Goal: Information Seeking & Learning: Check status

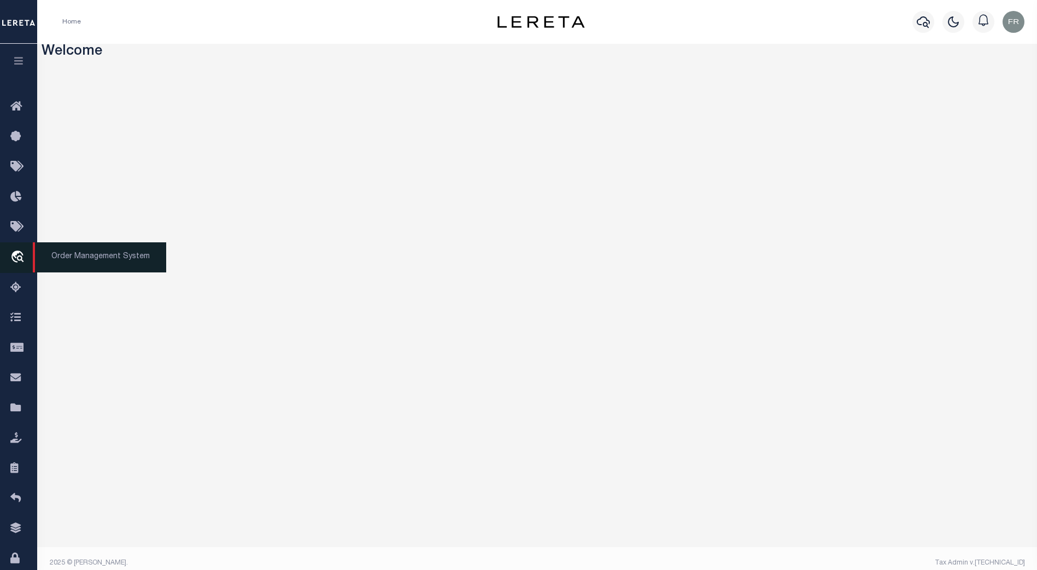
click at [21, 257] on icon "travel_explore" at bounding box center [18, 257] width 17 height 14
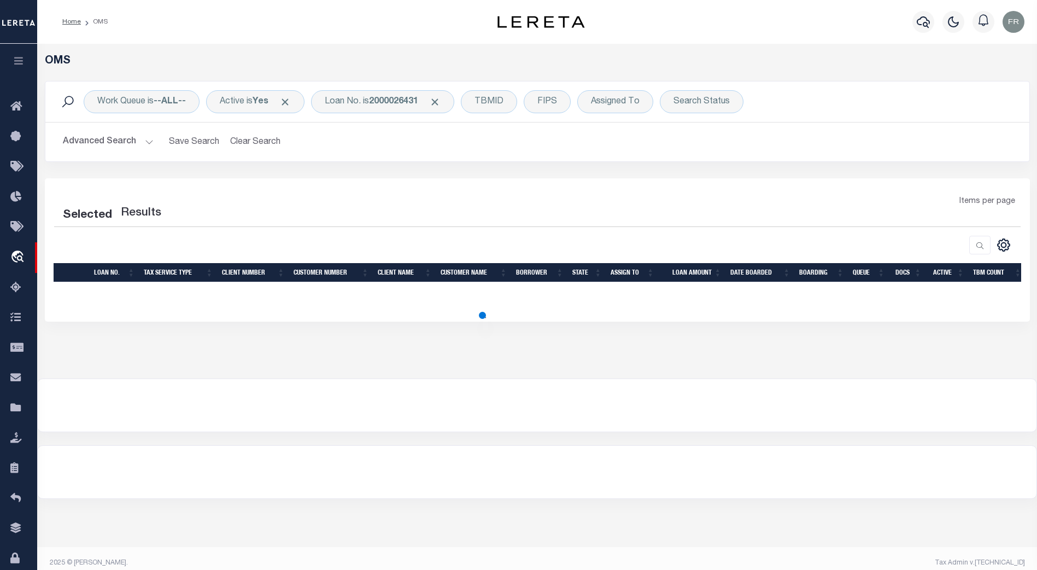
select select "200"
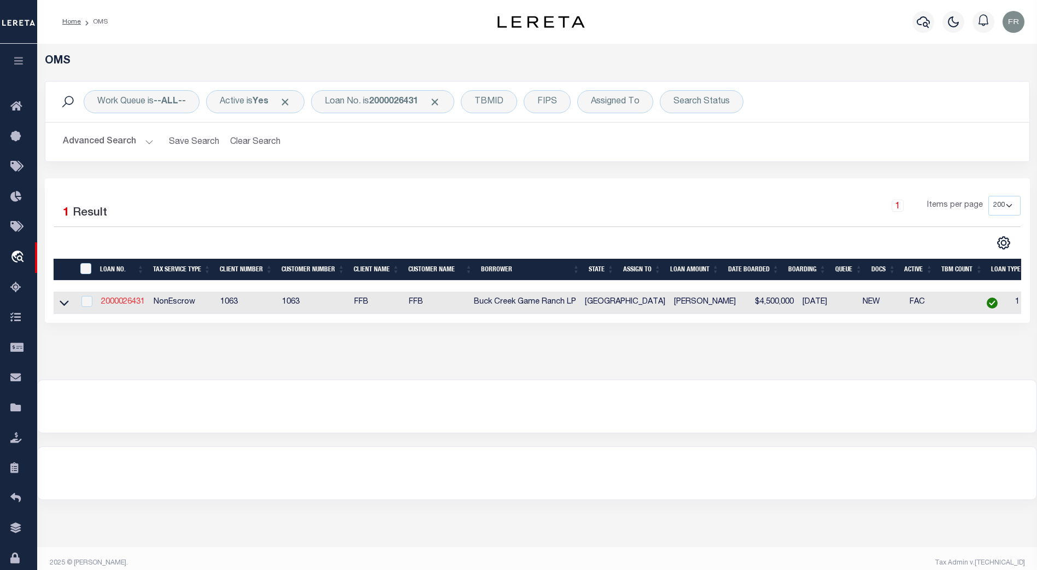
click at [122, 305] on link "2000026431" at bounding box center [123, 302] width 44 height 8
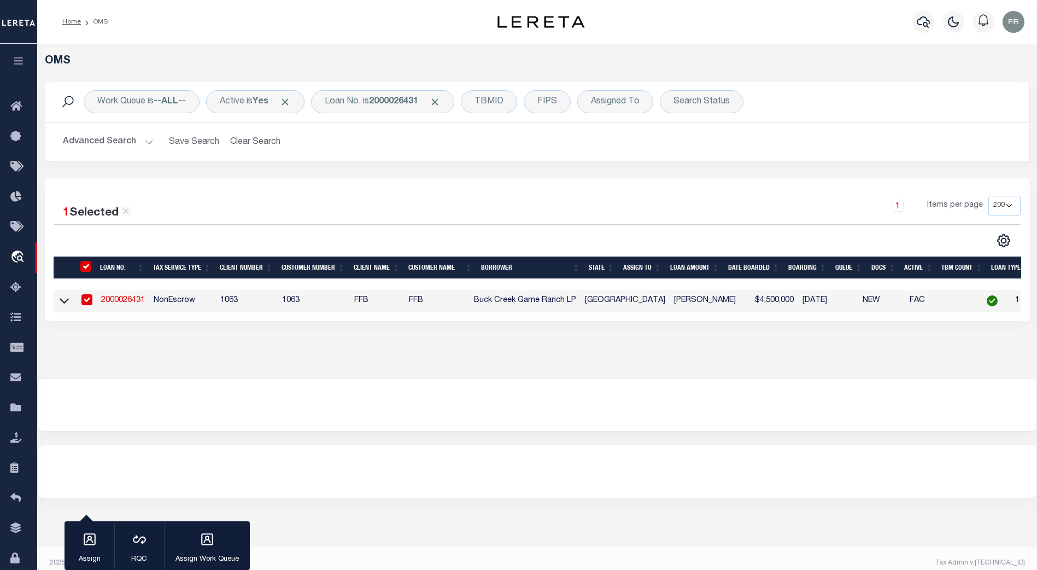
type input "2000026431"
type input "Buck Creek Game Ranch LP"
select select
select select "400"
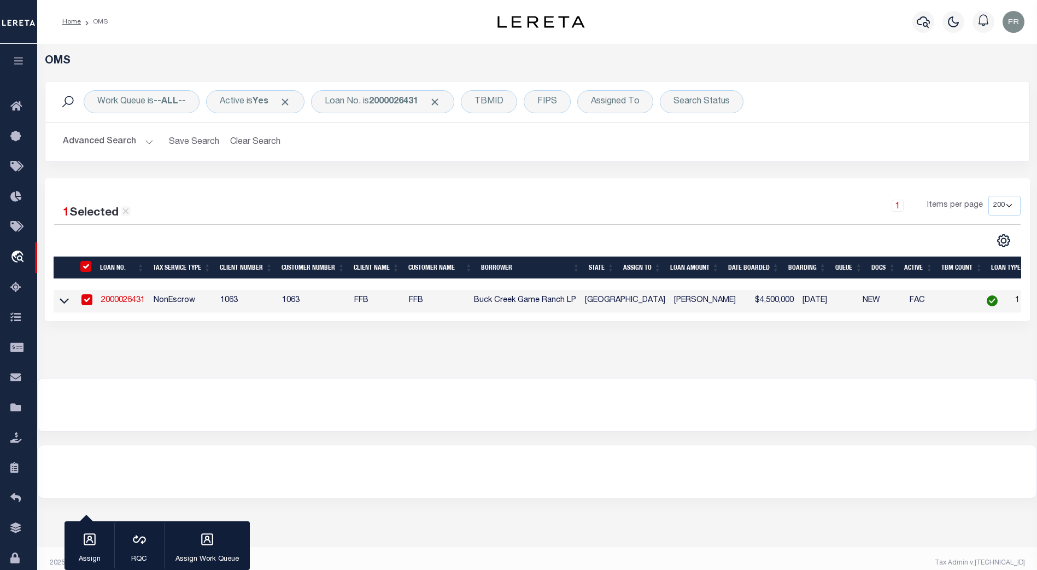
select select "NonEscrow"
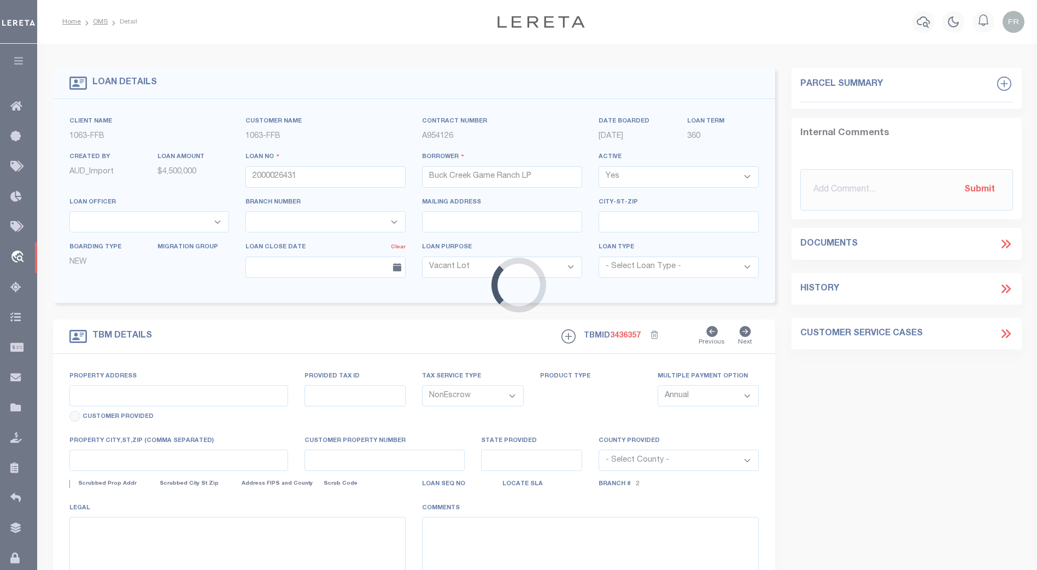
select select "773"
select select "490"
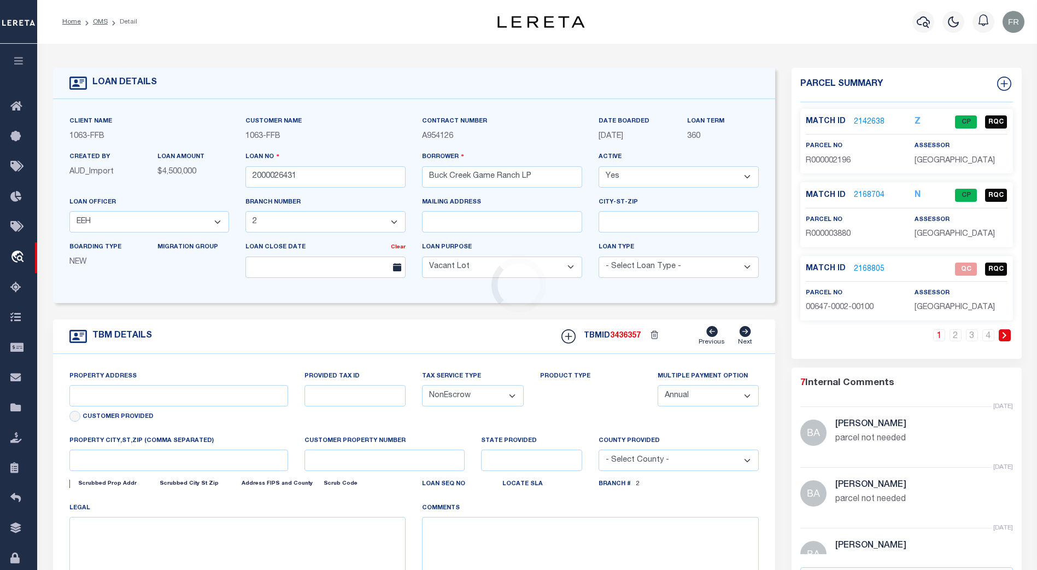
type input "1661 PR 1973"
select select
type input "Lawn TX 79530"
type input "TX"
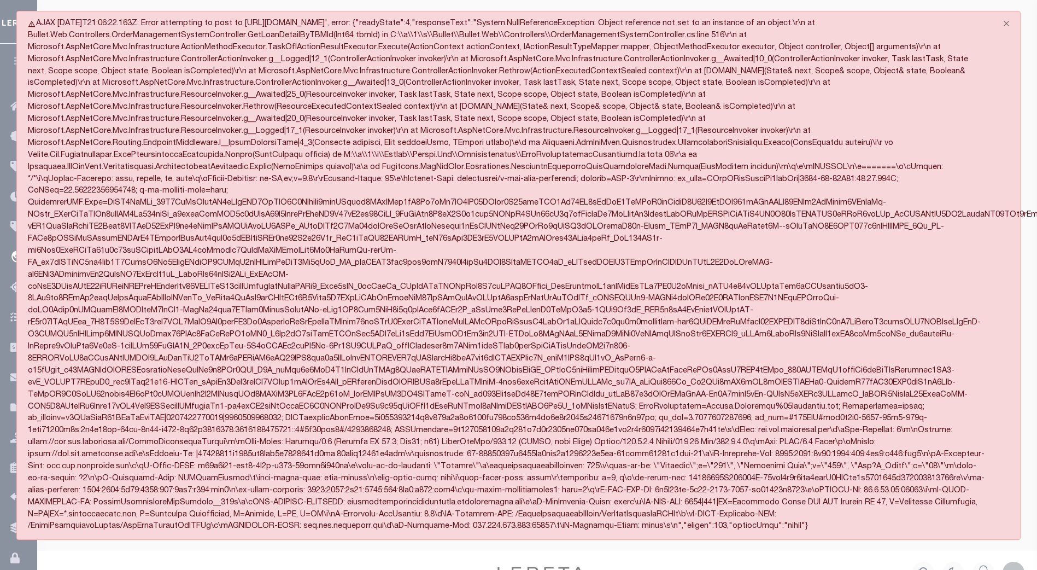
click at [916, 44] on div "AJAX 2025-09-05T21:06:22.163Z: Error attempting to post to https://www.dev.lere…" at bounding box center [518, 275] width 1004 height 529
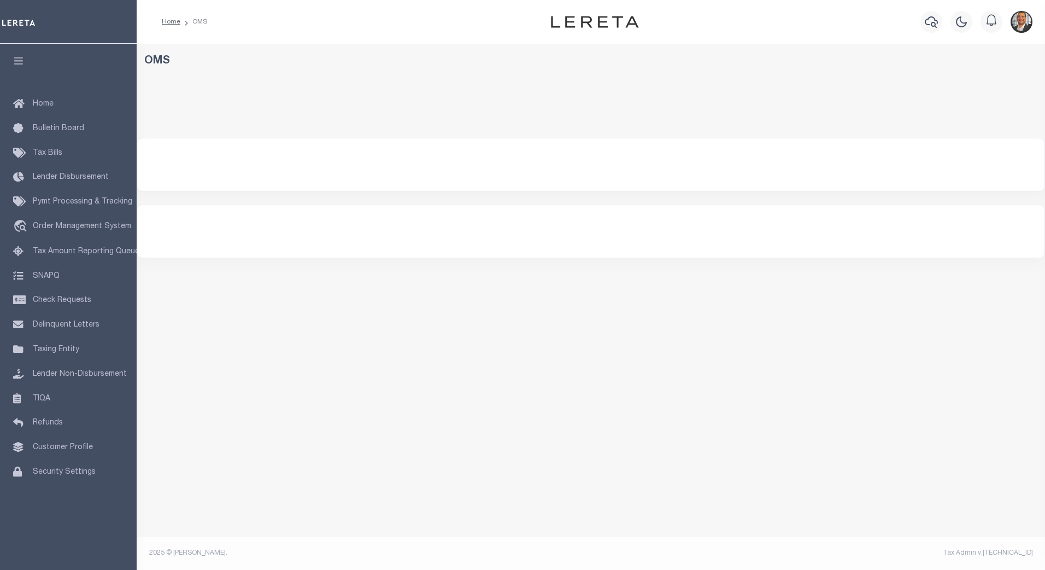
select select "200"
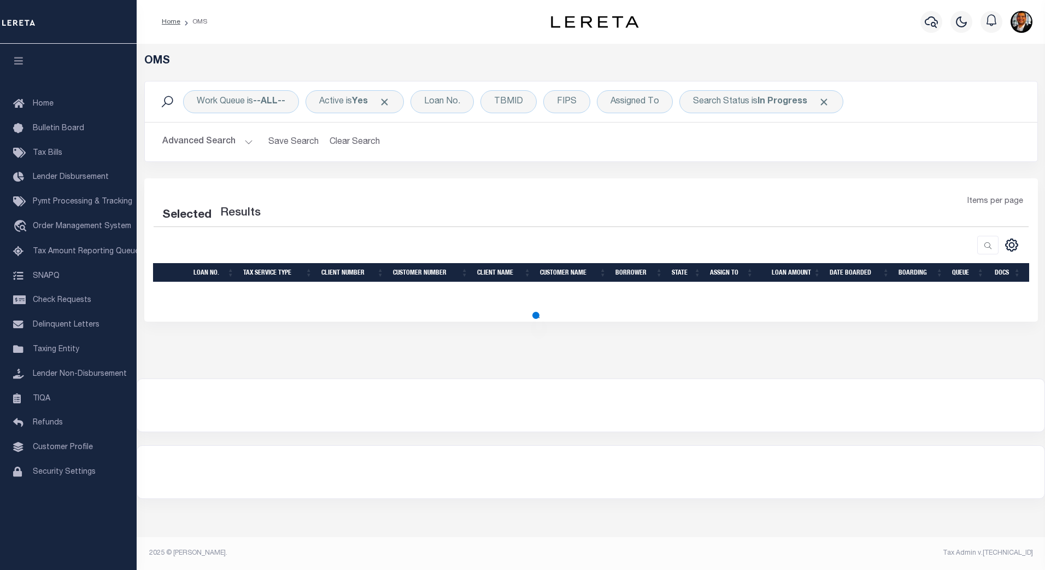
select select "200"
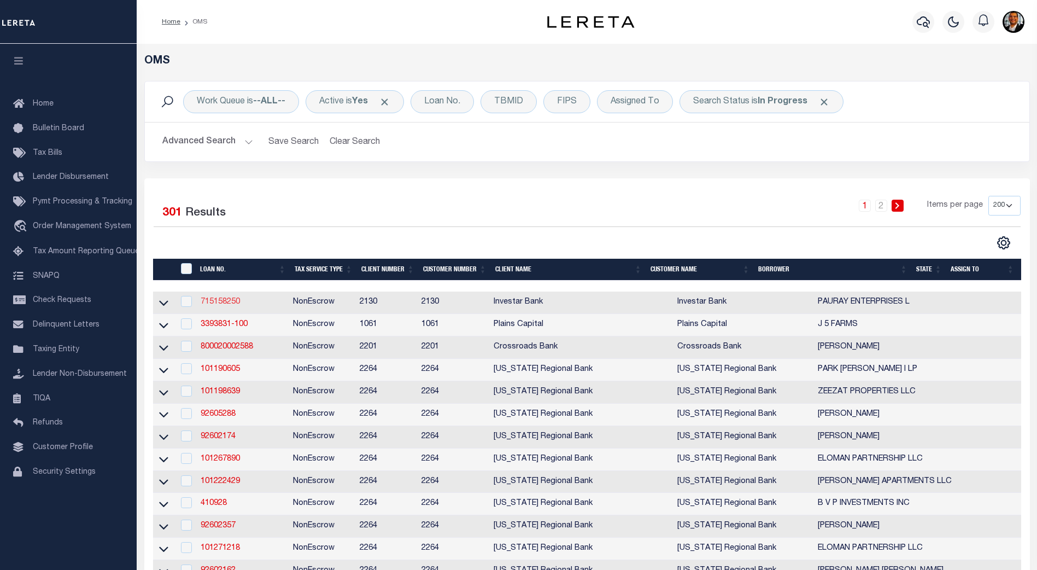
click at [216, 303] on link "715158250" at bounding box center [220, 302] width 39 height 8
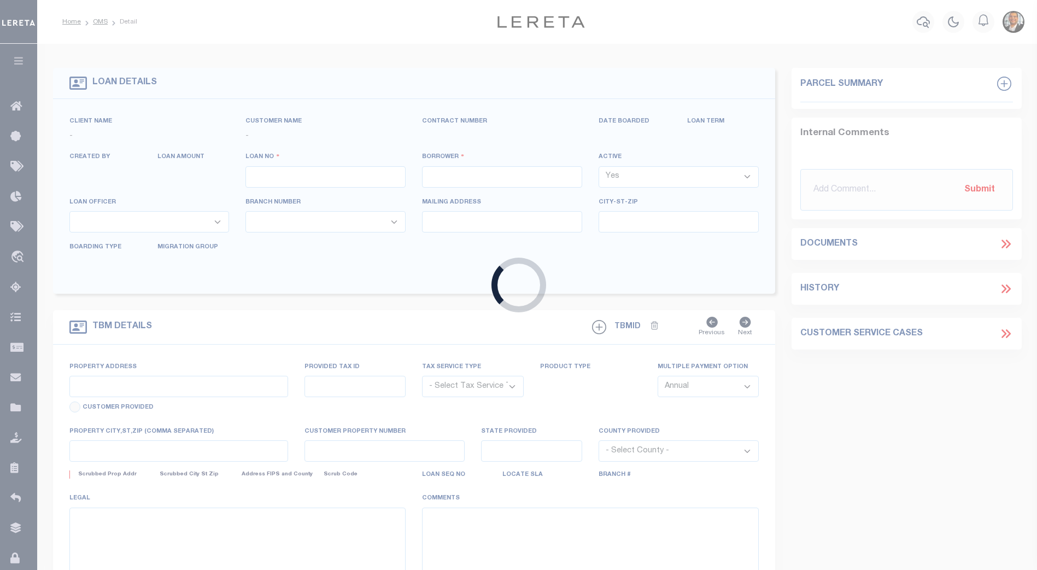
type input "715158250"
type input "PAURAY ENTERPRISES L"
select select
type input "4321 GROOM RD"
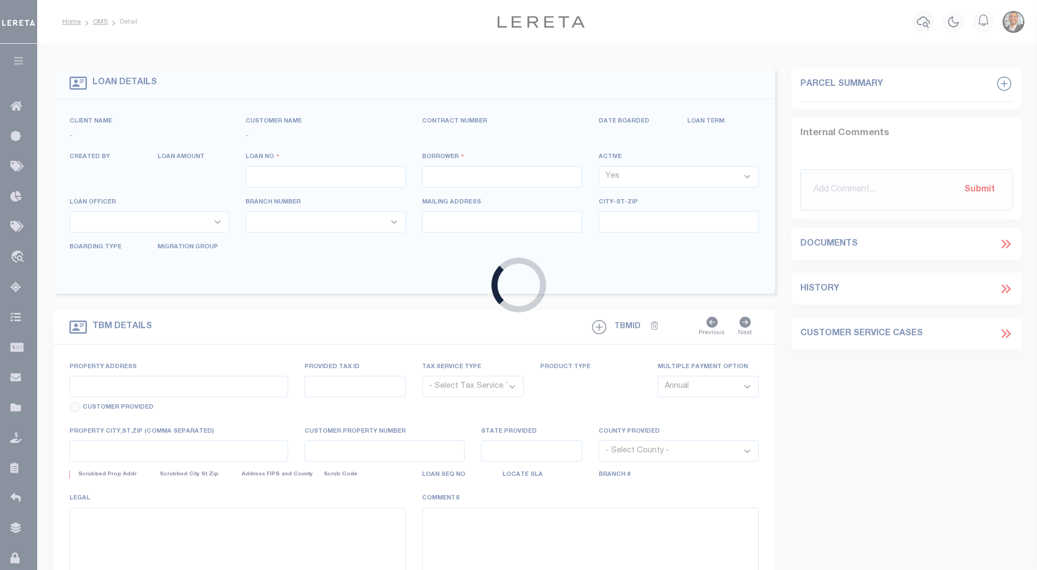
type input "BAKER LA 70714"
select select "NonEscrow"
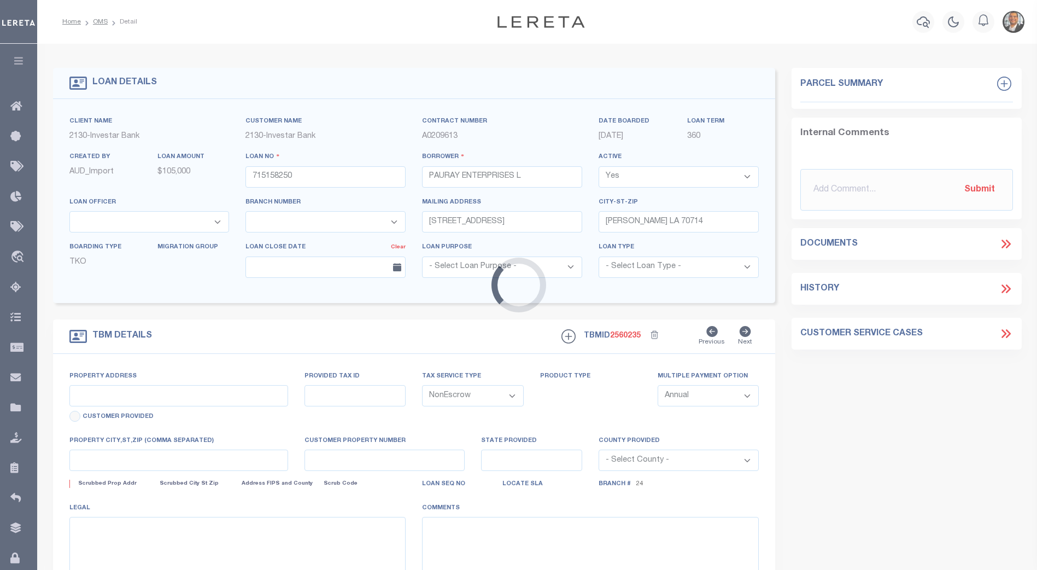
type input "4321 GROOM RD"
select select
type input "BAKER LA 70714"
type input "Central"
type input "LA"
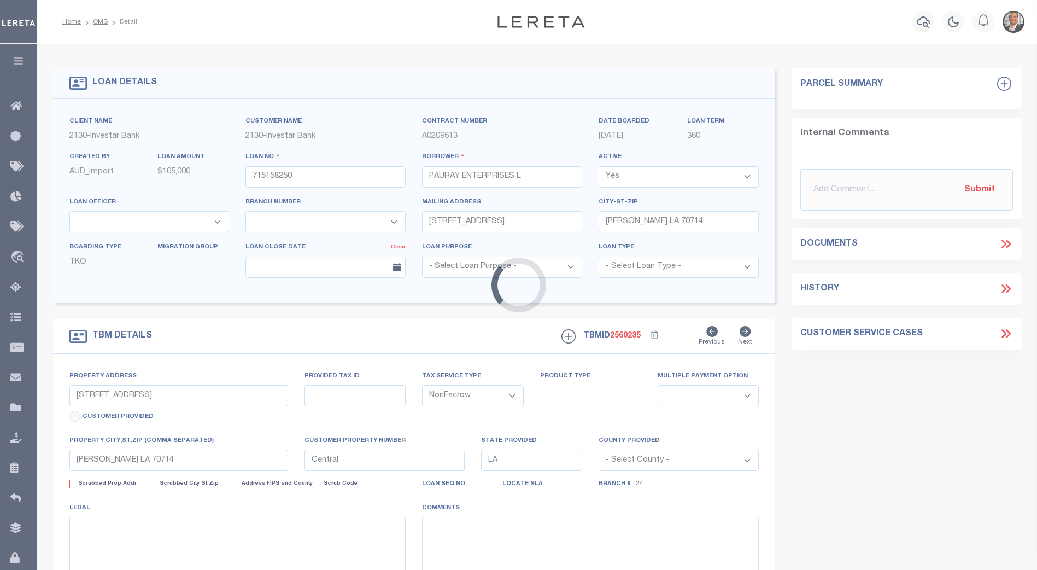
select select
select select "4953"
select select "2471"
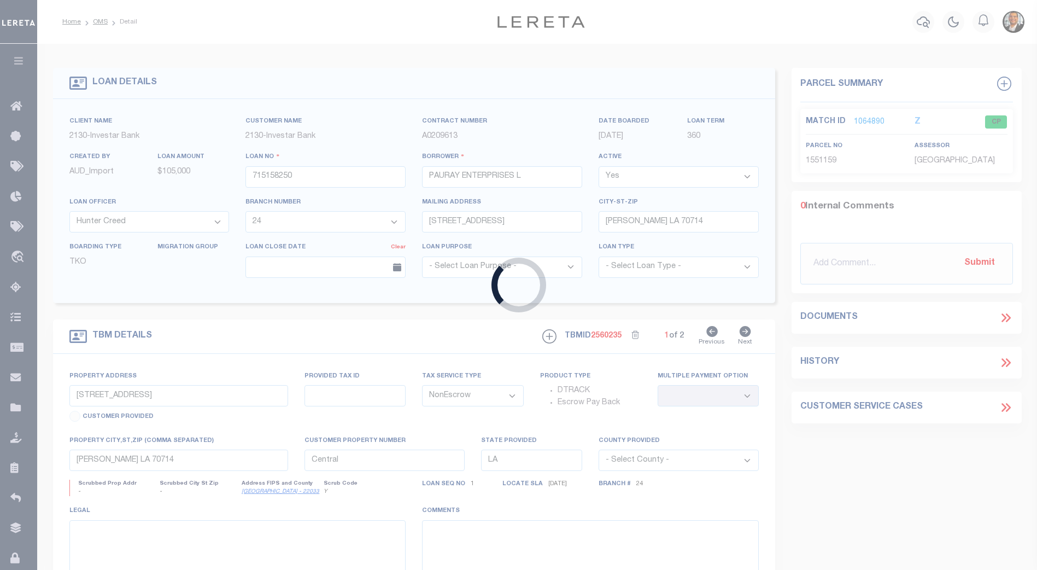
type input "4307252015928"
type input "[PERSON_NAME]"
select select
type input "PO BOX 811"
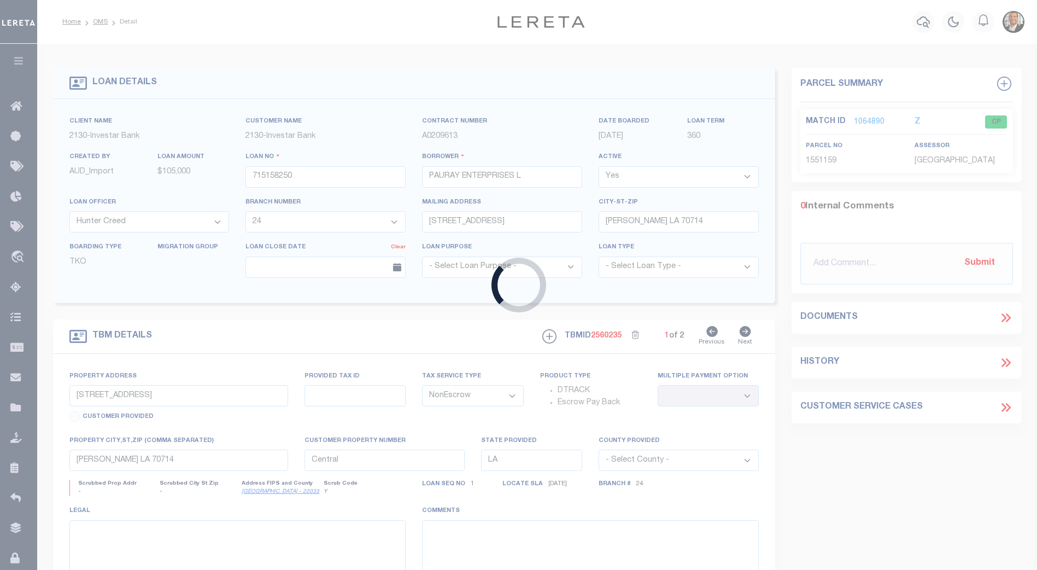
type input "[GEOGRAPHIC_DATA]-0811"
type input "[DATE]"
select select "10"
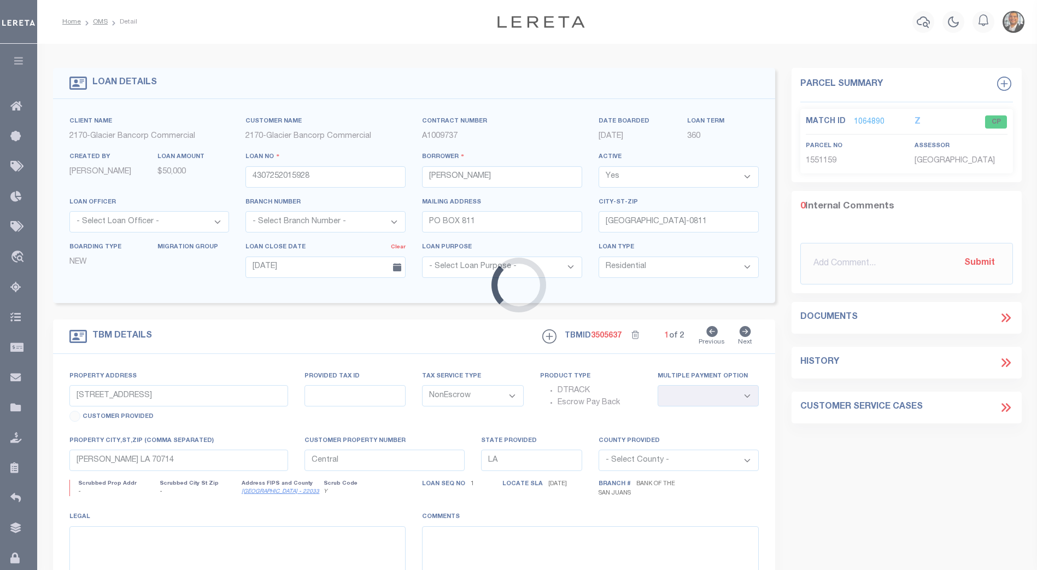
type input "[STREET_ADDRESS]"
type input "[GEOGRAPHIC_DATA]"
type input "CO"
type textarea "LOTS 8, 9 AND 10, BLOCK 3, THIRD ADDITION TO THE TOWN OF [GEOGRAPHIC_DATA], ACC…"
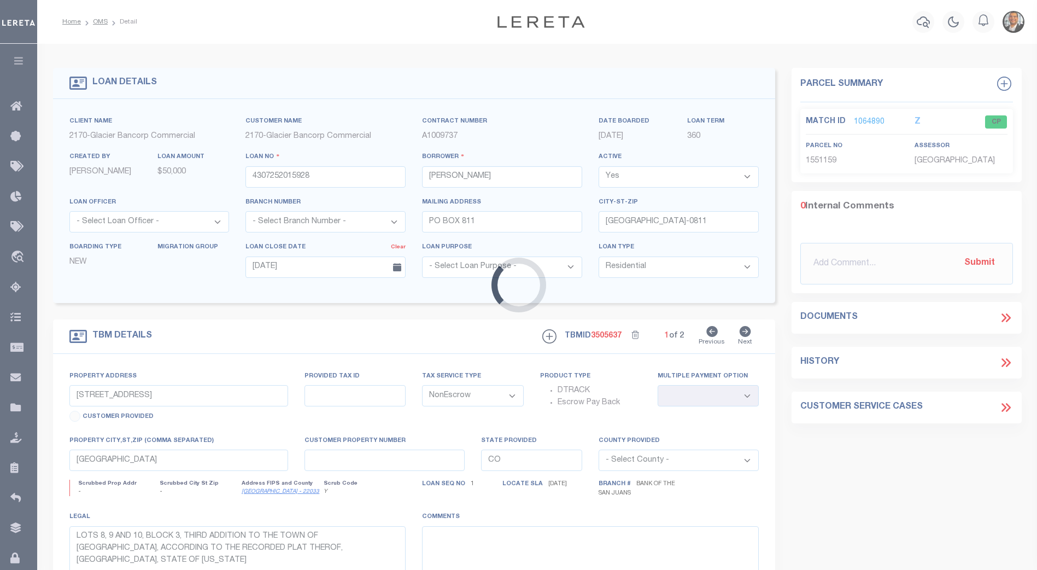
select select "4580"
select select "2"
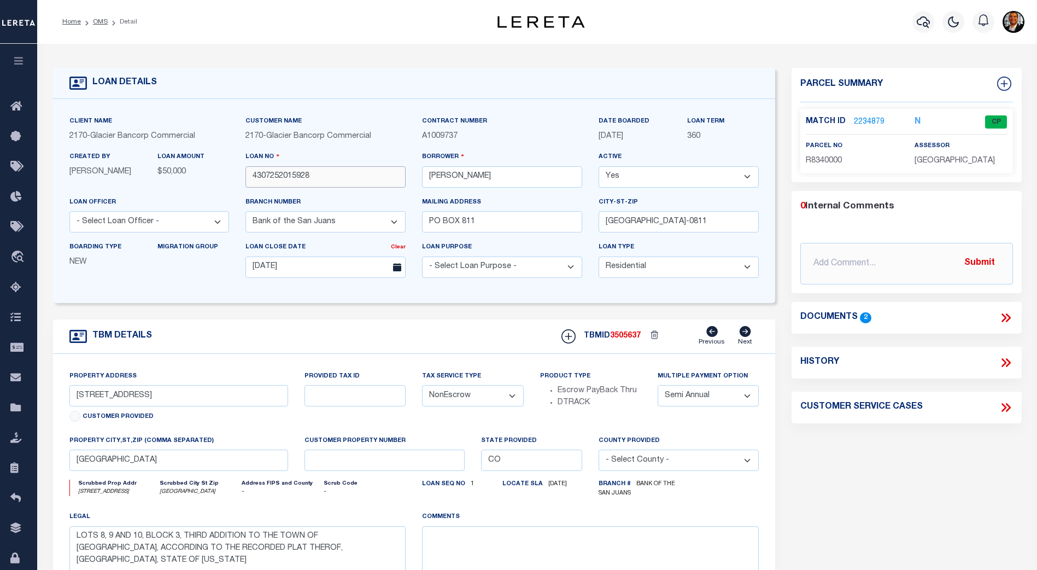
drag, startPoint x: 314, startPoint y: 177, endPoint x: 224, endPoint y: 175, distance: 90.2
click at [224, 175] on div "Client Name 2170 - Glacier Bancorp Commercial Customer Name 2170 - Glacier Banc…" at bounding box center [414, 200] width 706 height 171
click at [331, 179] on input "4307252015928" at bounding box center [325, 176] width 160 height 21
click at [869, 121] on link "2234879" at bounding box center [869, 121] width 31 height 11
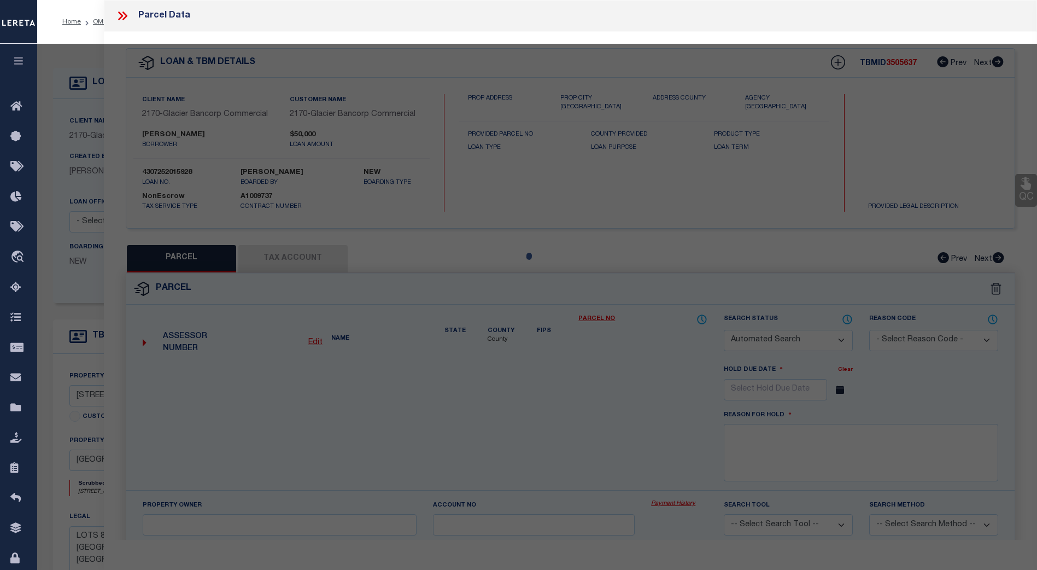
checkbox input "false"
select select "CP"
type input "FLANIGAN-CRAWFORD, RHONDA F."
select select "AGW"
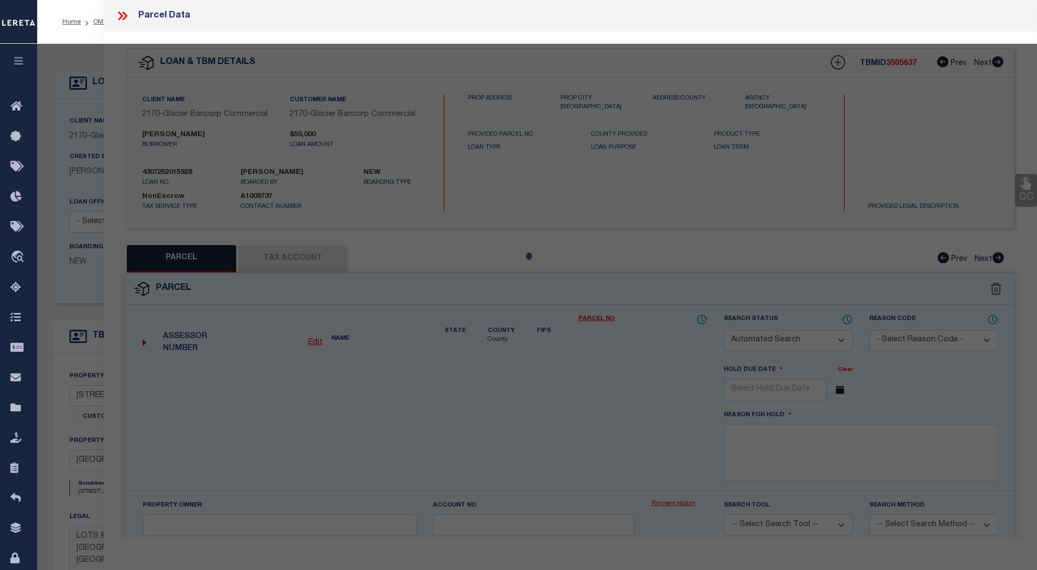
select select
type input "[STREET_ADDRESS]"
checkbox input "false"
type input "[GEOGRAPHIC_DATA]"
type textarea "LOTS 8,9,10 BLK 3 3RD ADD TO OC"
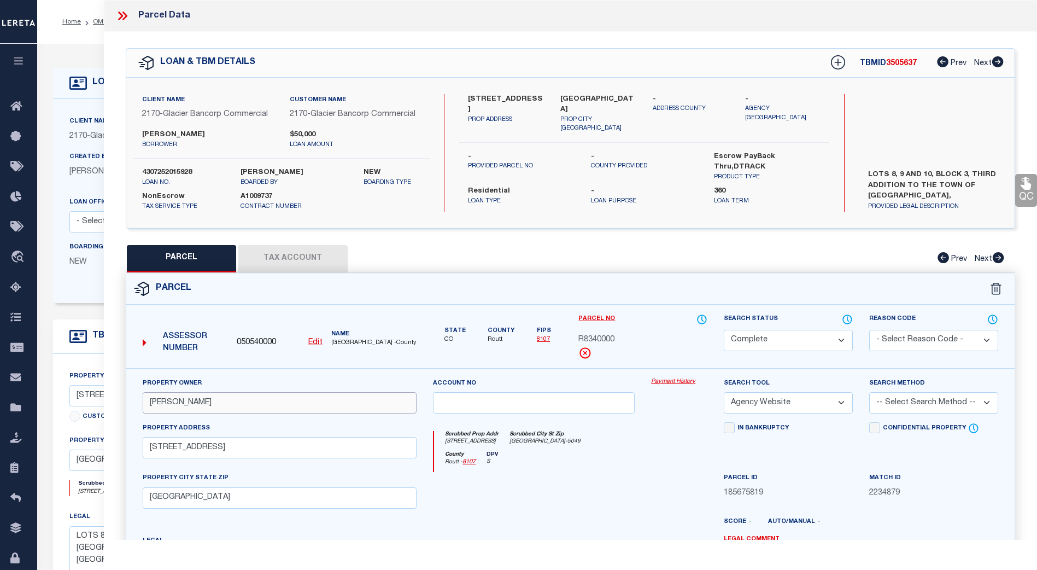
click at [190, 404] on input "FLANIGAN-CRAWFORD, RHONDA F." at bounding box center [280, 402] width 274 height 21
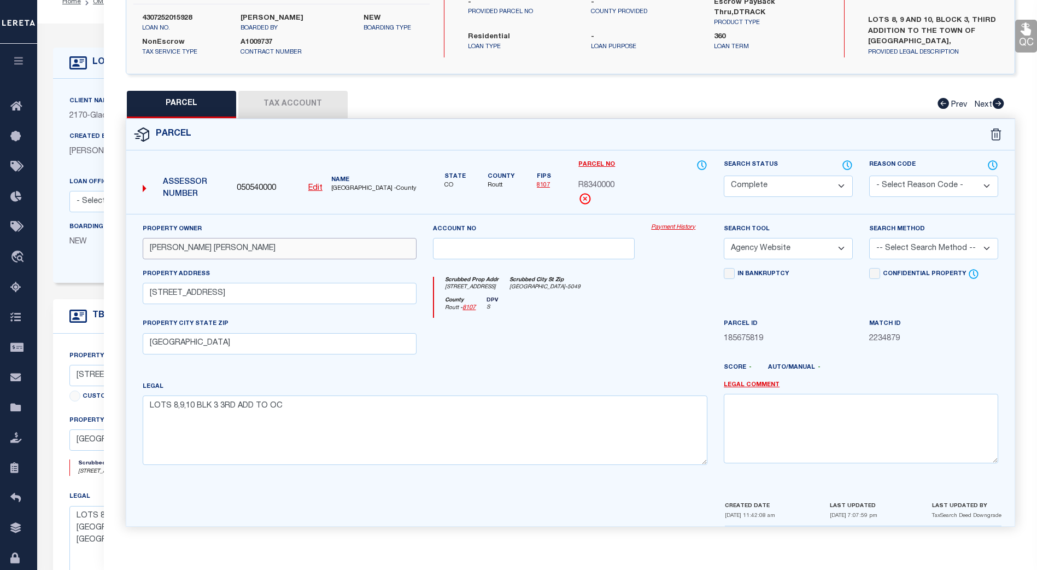
scroll to position [20, 0]
type input "[PERSON_NAME] [PERSON_NAME]"
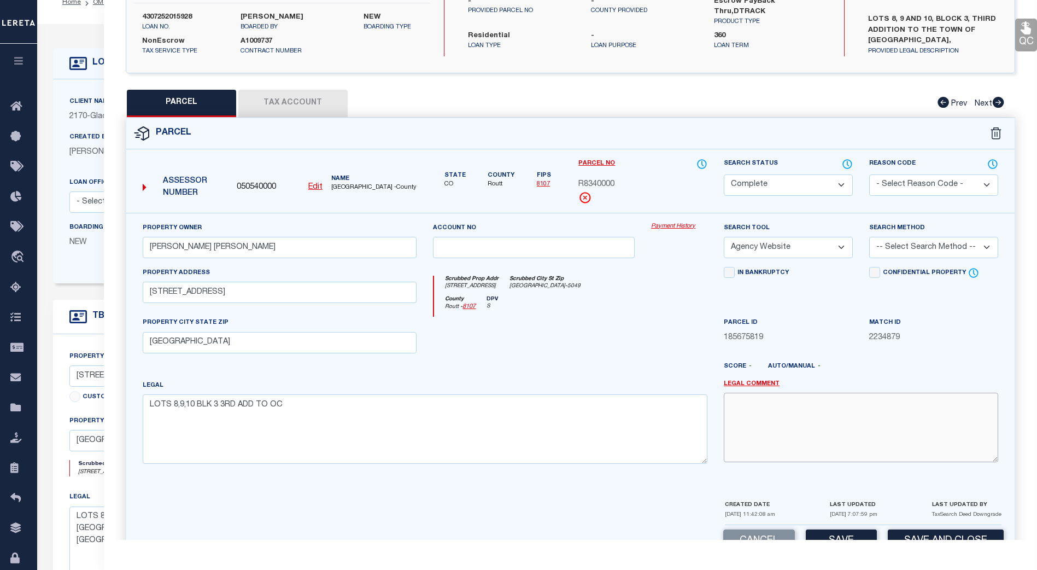
click at [779, 445] on textarea at bounding box center [861, 427] width 274 height 69
click at [850, 535] on button "Save" at bounding box center [841, 541] width 71 height 24
select select "AS"
select select
checkbox input "false"
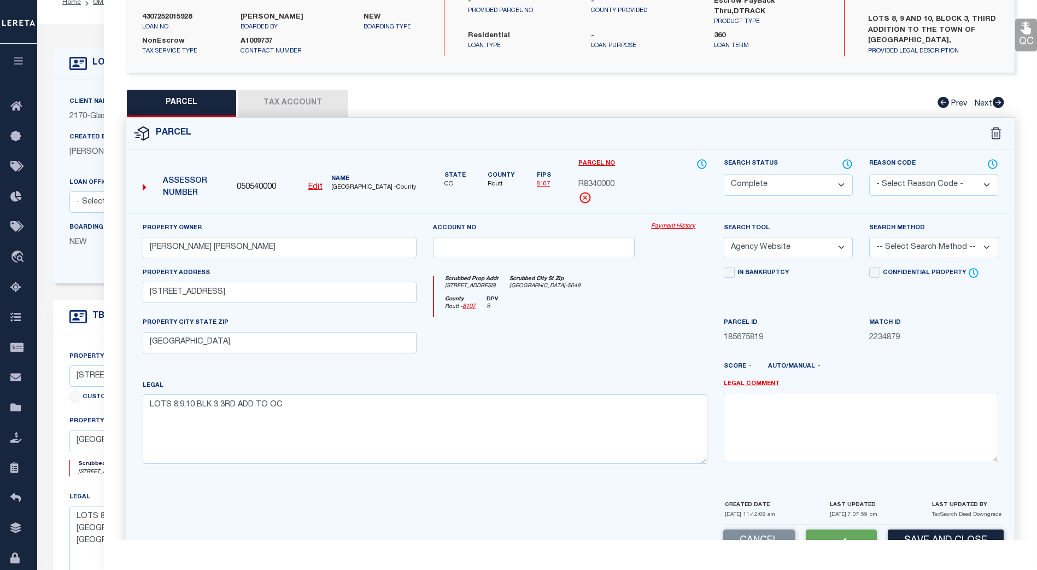
checkbox input "false"
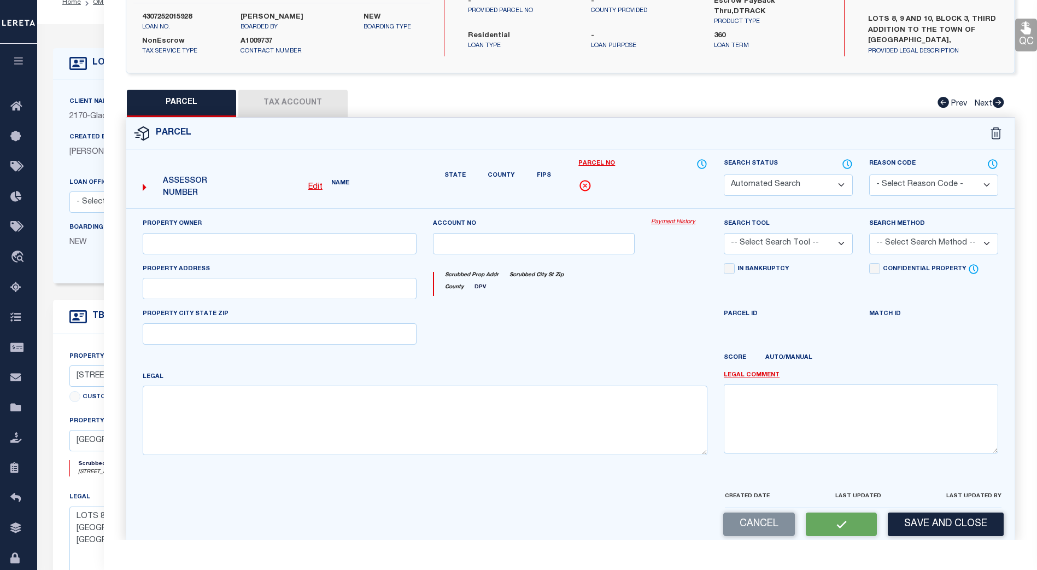
select select "CP"
type input "[PERSON_NAME] [PERSON_NAME]"
select select "AGW"
select select
type input "[STREET_ADDRESS]"
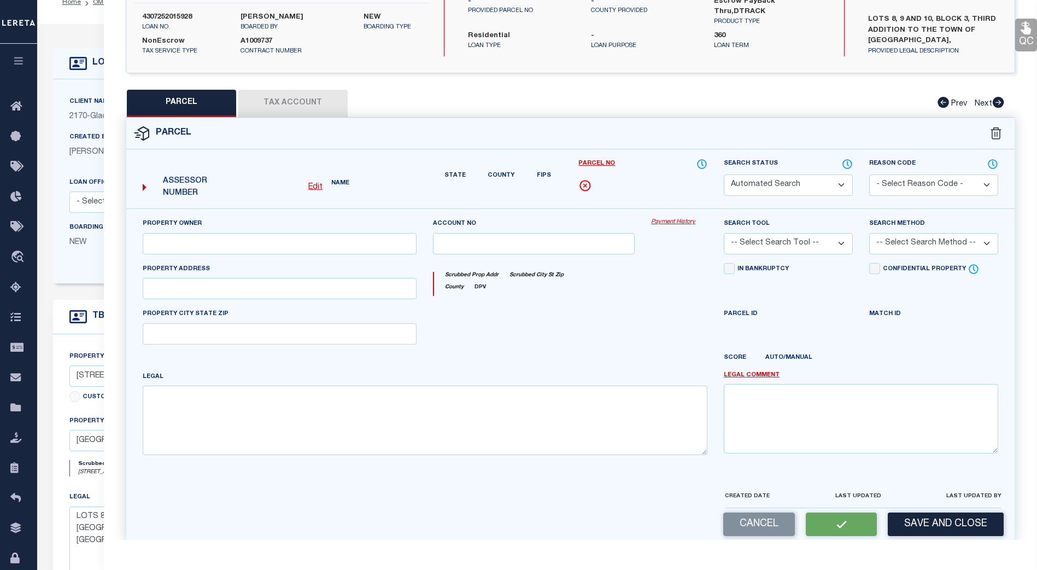
type input "[GEOGRAPHIC_DATA]"
type textarea "LOTS 8,9,10 BLK 3 3RD ADD TO OC"
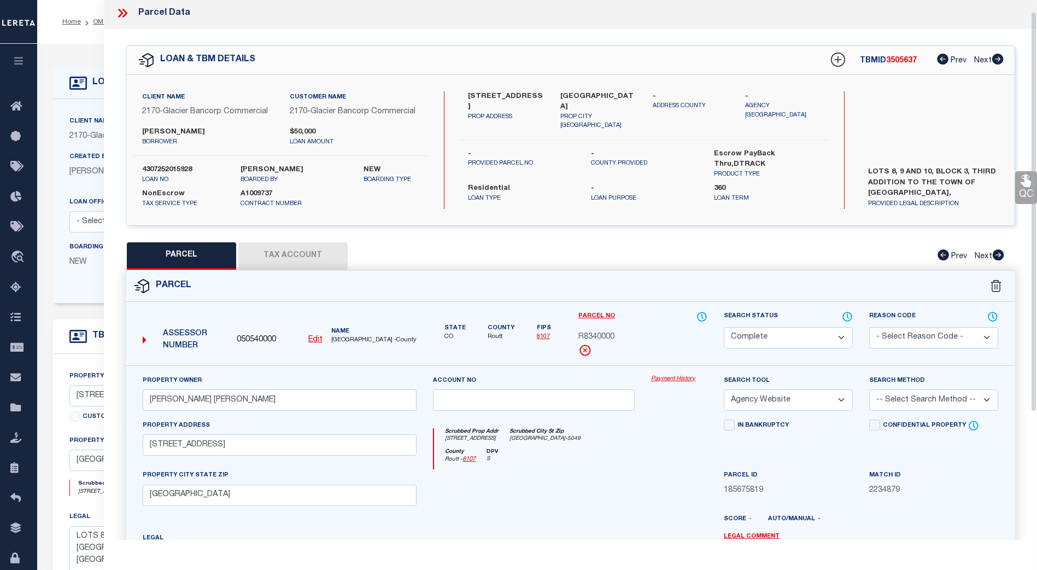
scroll to position [0, 0]
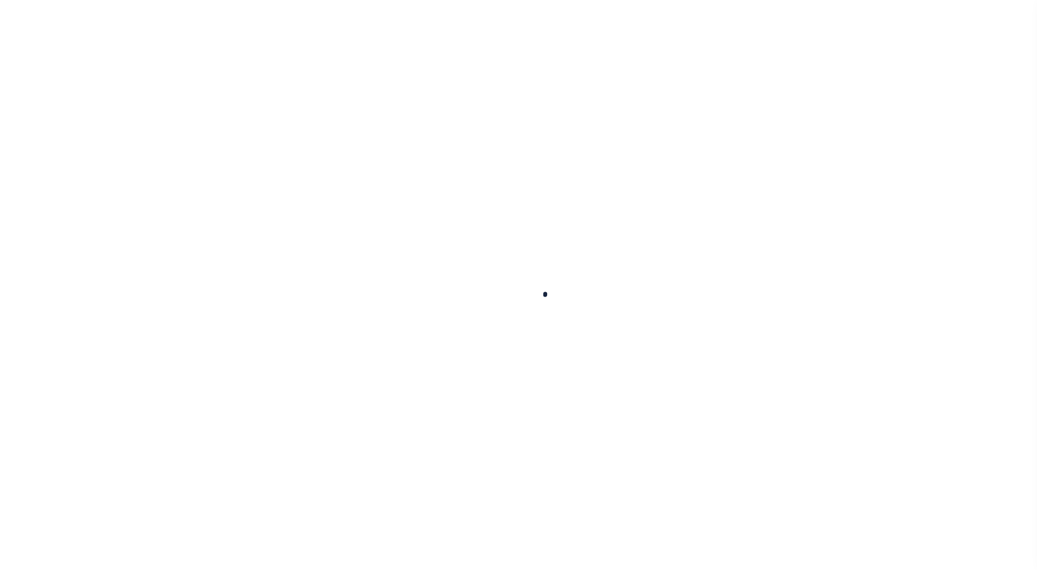
type input "4307252015928"
type input "[PERSON_NAME]"
select select
type input "PO BOX 811"
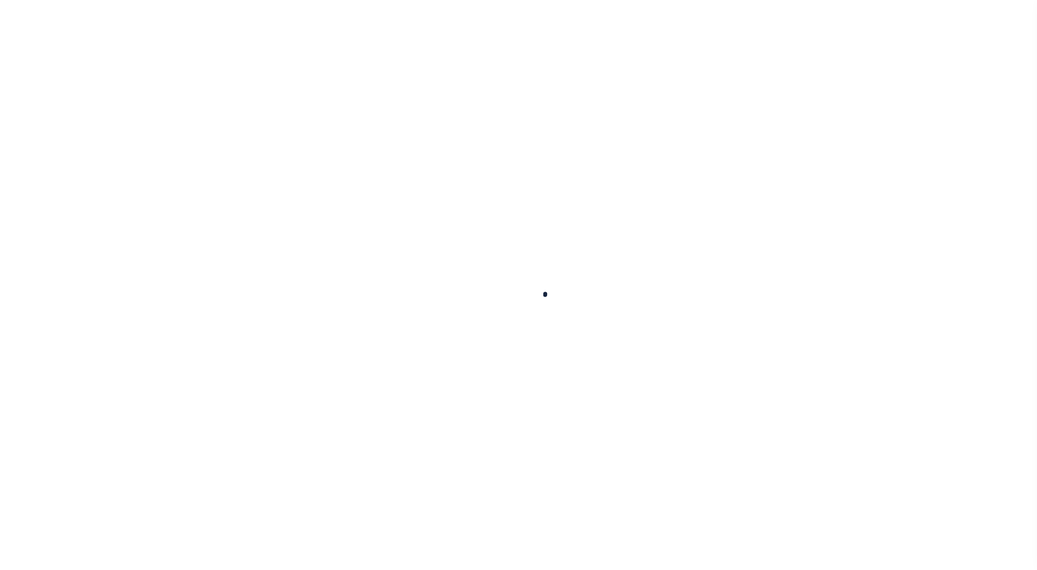
type input "[GEOGRAPHIC_DATA]-0811"
type input "08/19/2025"
select select "10"
select select "NonEscrow"
type input "215 OAK W STREET"
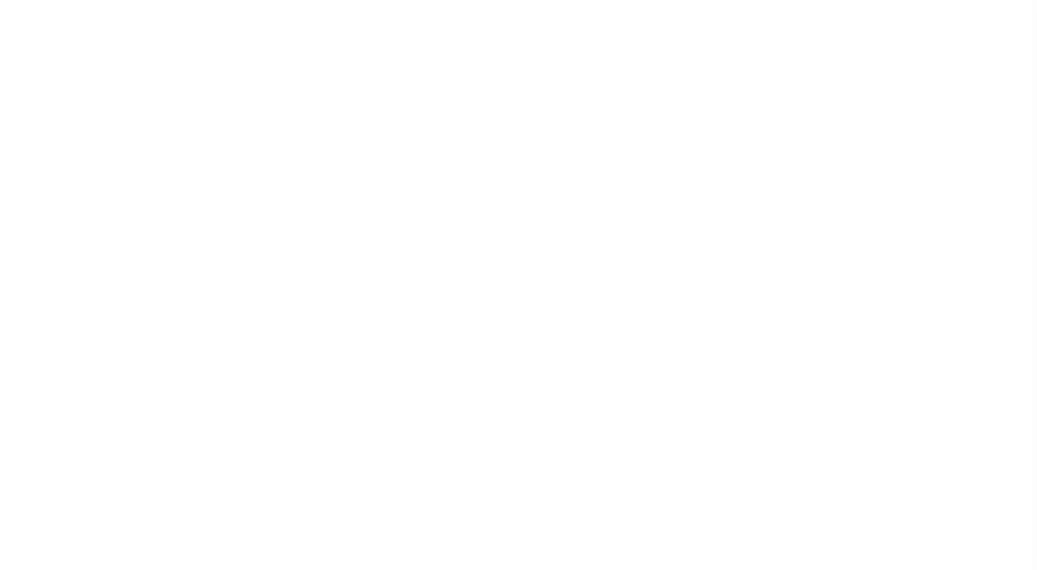
type input "OAK CREEK CO 80467"
type input "CO"
type textarea "LOTS 8, 9 AND 10, BLOCK 3, THIRD ADDITION TO THE TOWN OF OAK CREEK, ACCORDING T…"
select select "4580"
select select "2"
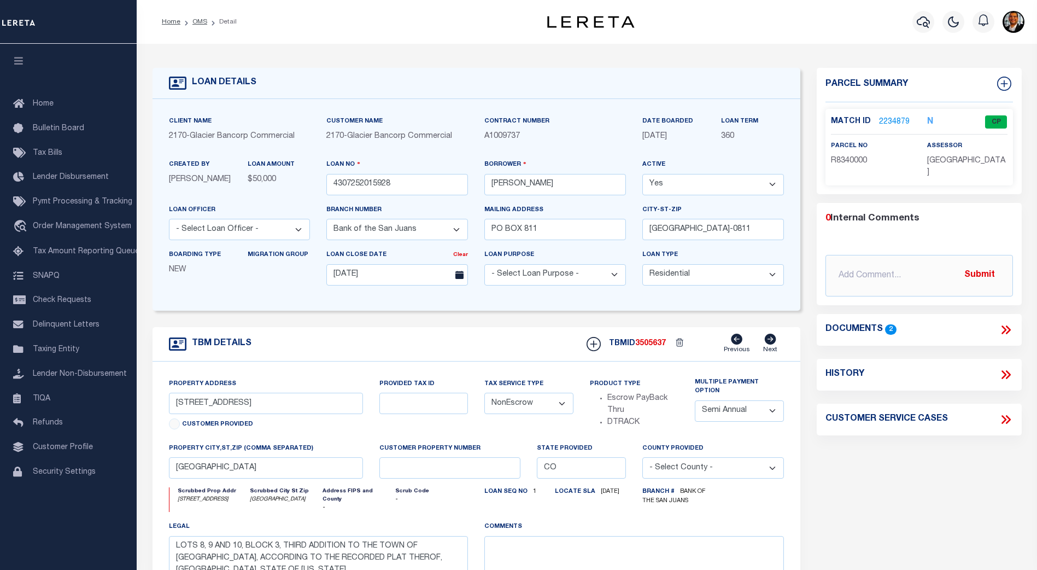
click at [888, 119] on link "2234879" at bounding box center [894, 121] width 31 height 11
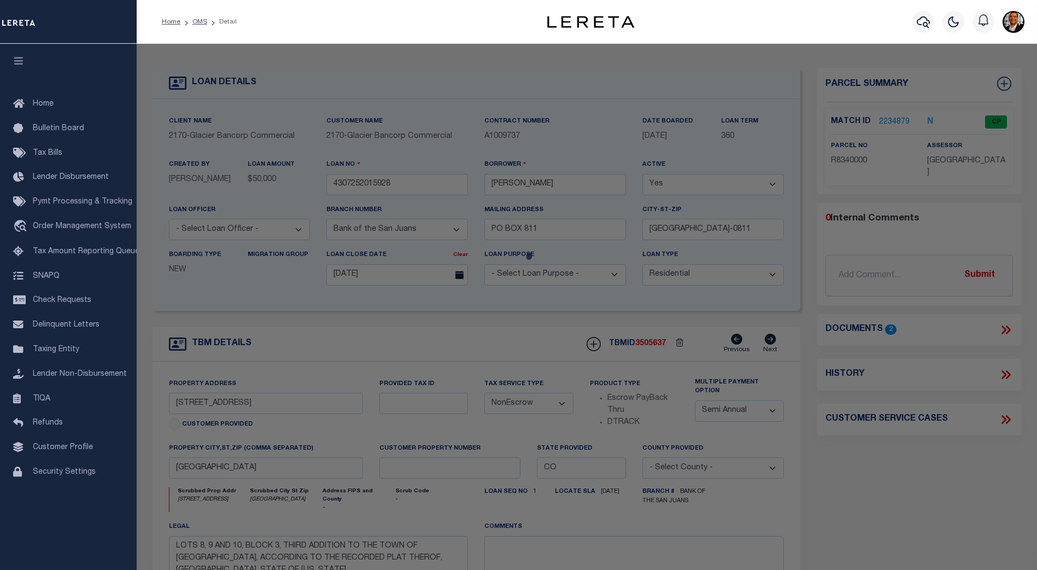
checkbox input "false"
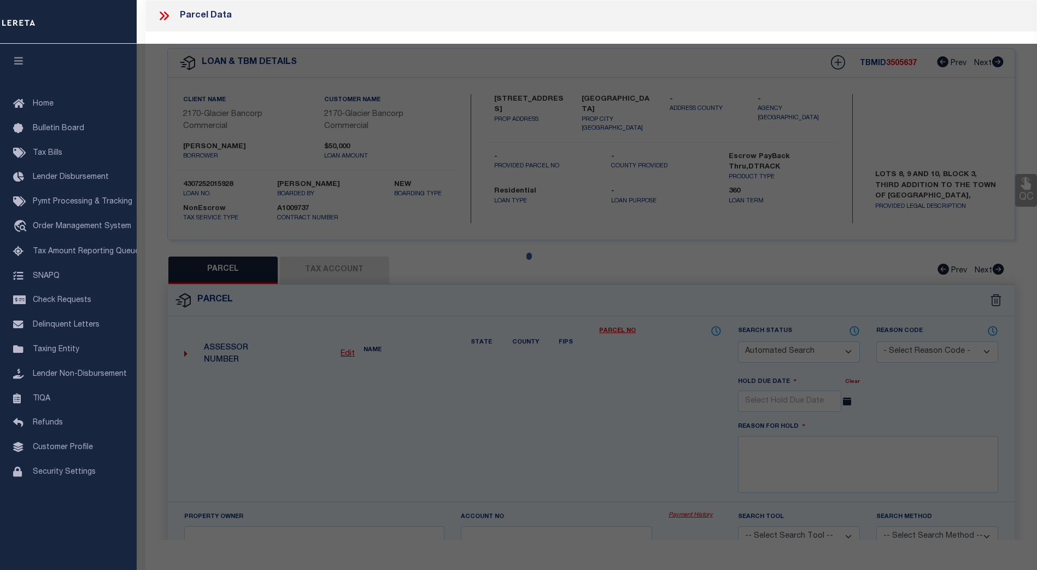
select select "CP"
type input "[PERSON_NAME] [PERSON_NAME]"
select select "AGW"
select select
type input "[STREET_ADDRESS]"
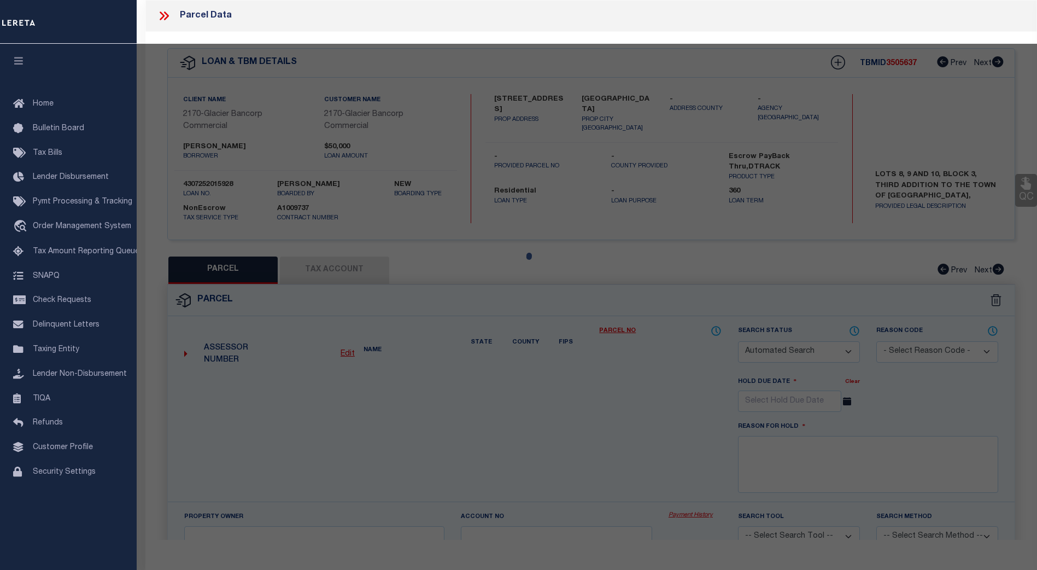
type input "[GEOGRAPHIC_DATA]"
type textarea "LOTS 8,9,10 BLK 3 3RD ADD TO OC"
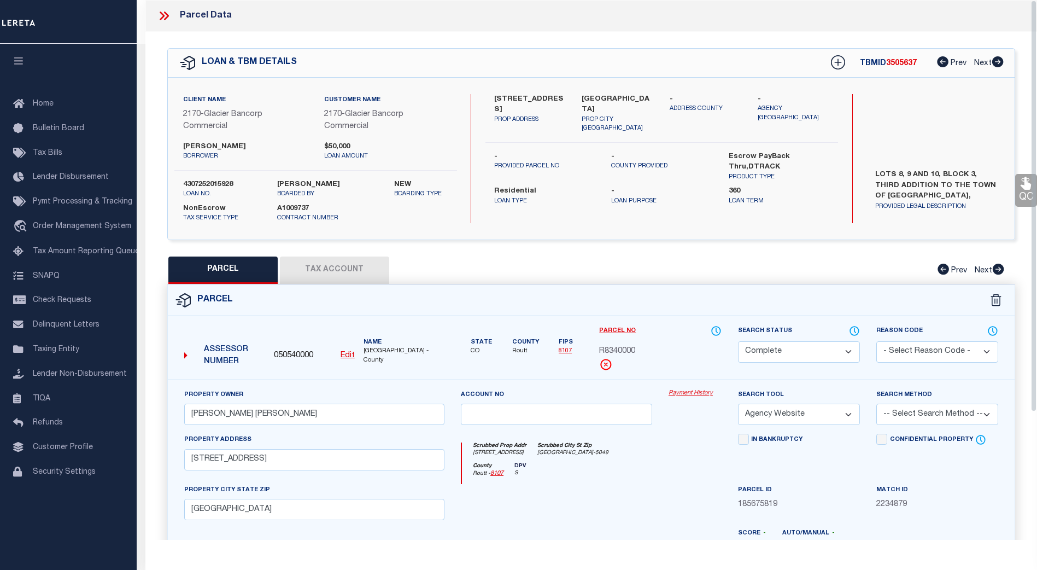
click at [159, 14] on icon at bounding box center [164, 16] width 14 height 14
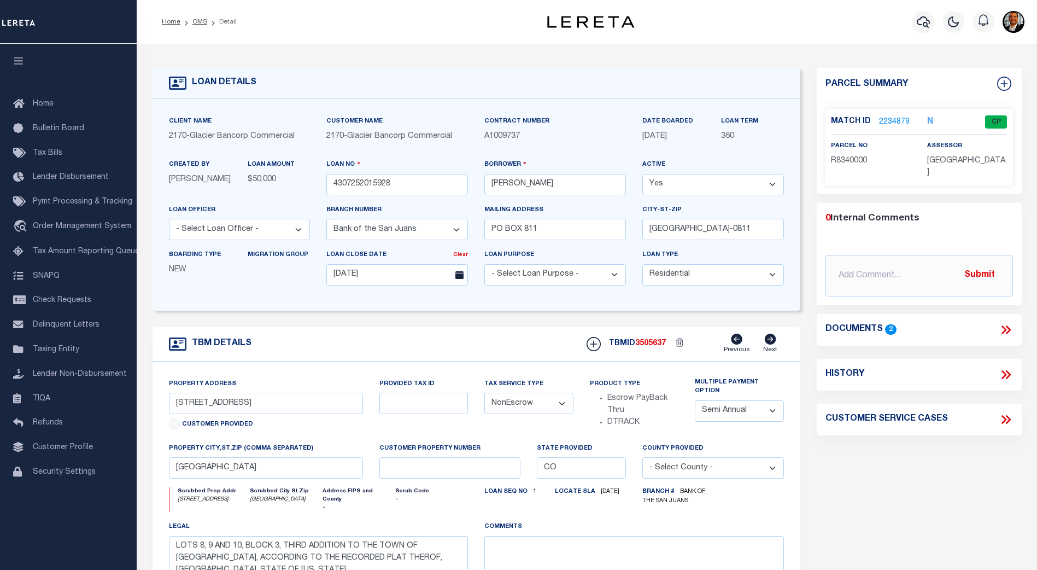
click at [894, 118] on link "2234879" at bounding box center [894, 121] width 31 height 11
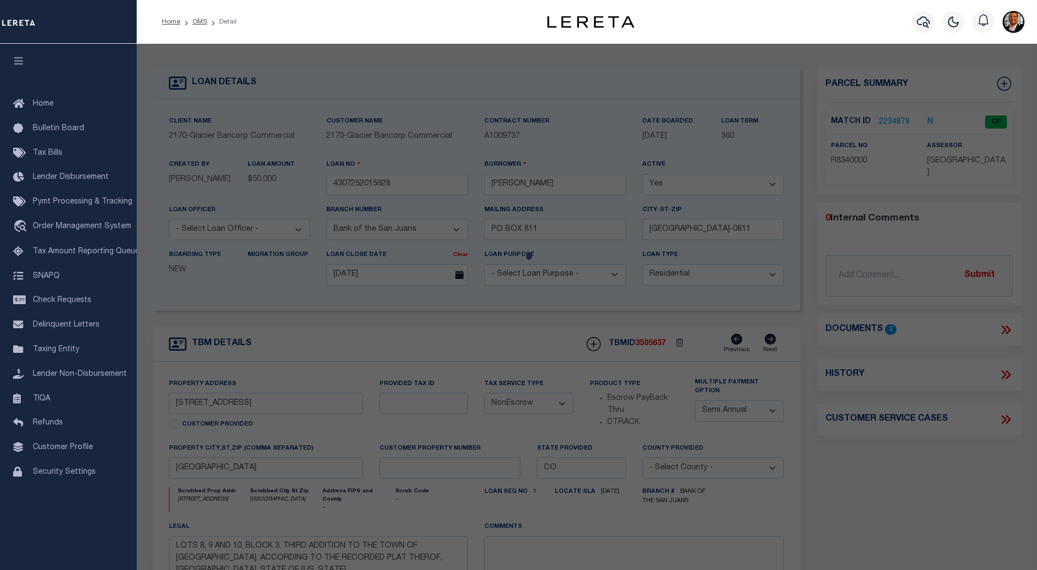
select select "AS"
select select
checkbox input "false"
select select "CP"
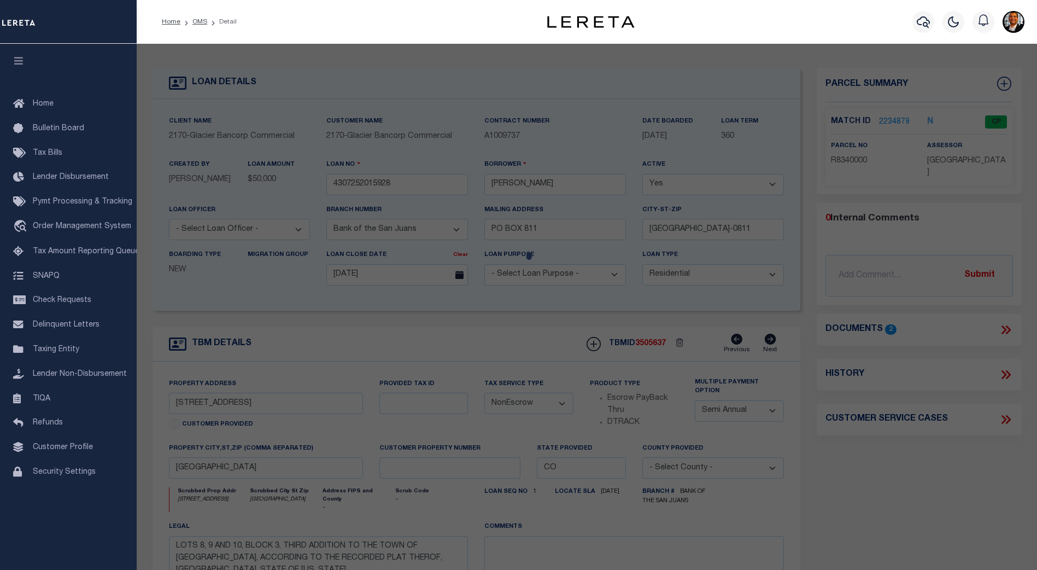
type input "[PERSON_NAME] [PERSON_NAME]"
select select "AGW"
select select
type input "[STREET_ADDRESS]"
type input "[GEOGRAPHIC_DATA]"
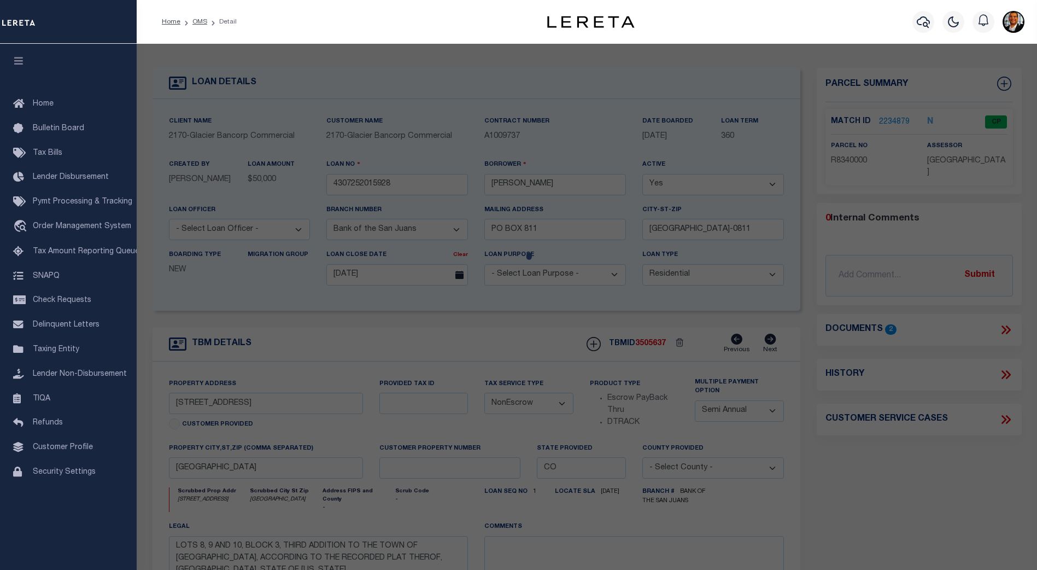
type textarea "LOTS 8,9,10 BLK 3 3RD ADD TO OC"
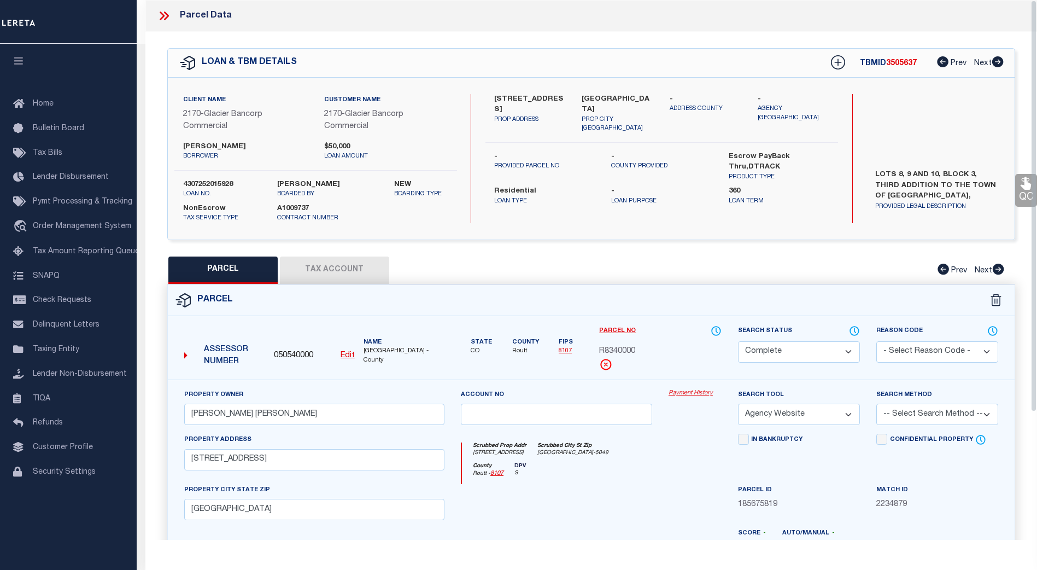
click at [334, 274] on button "Tax Account" at bounding box center [334, 269] width 109 height 27
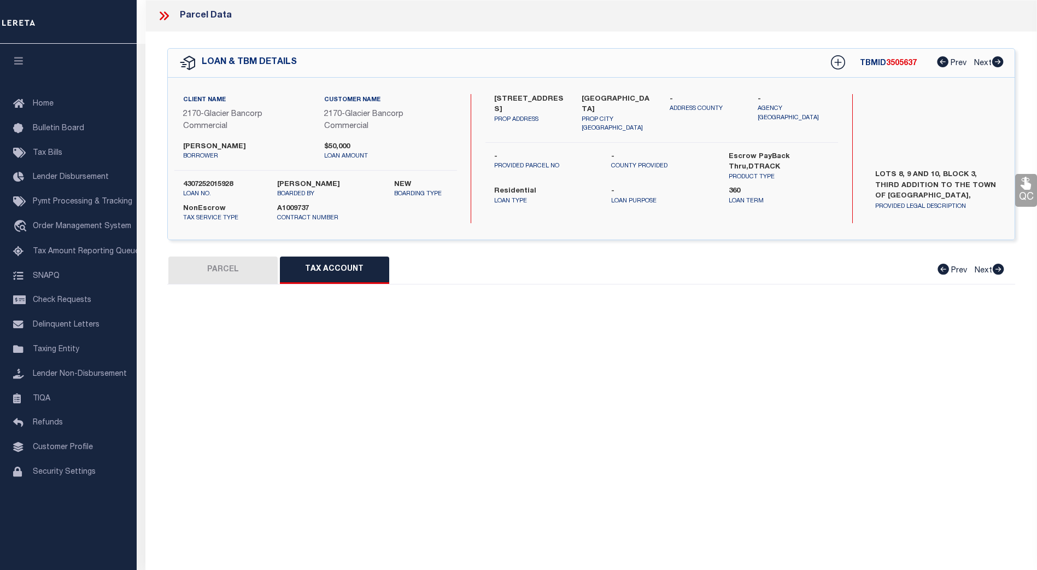
select select "100"
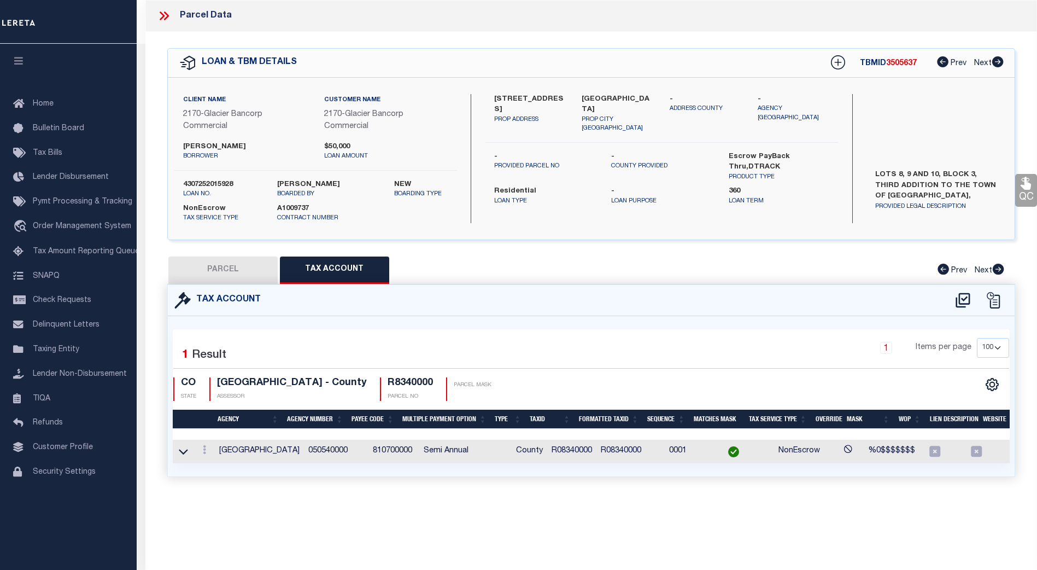
click at [232, 267] on button "PARCEL" at bounding box center [222, 269] width 109 height 27
select select "AS"
select select
checkbox input "false"
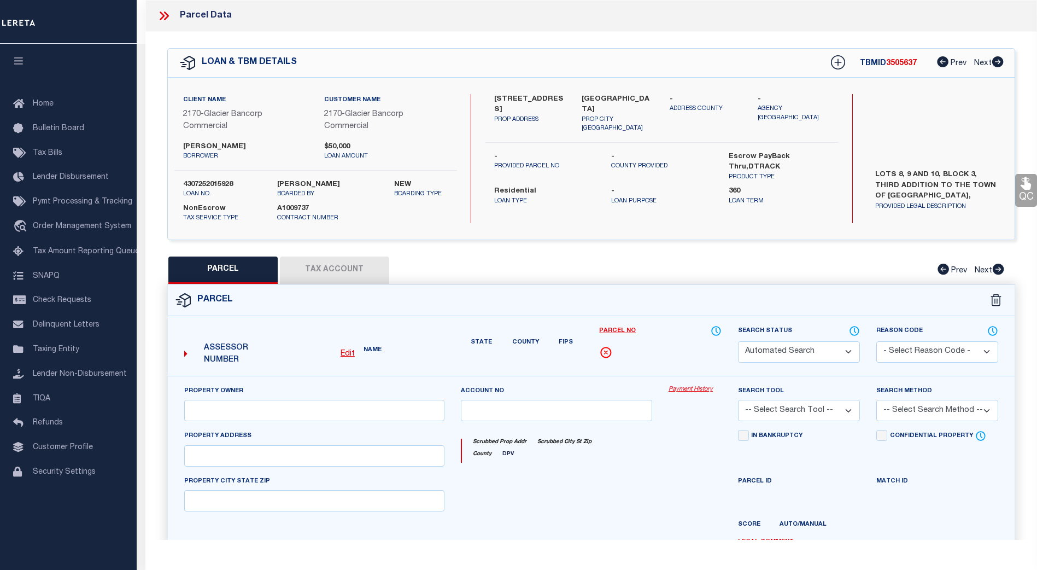
select select "CP"
type input "[PERSON_NAME] [PERSON_NAME]"
select select "AGW"
select select
type input "[STREET_ADDRESS]"
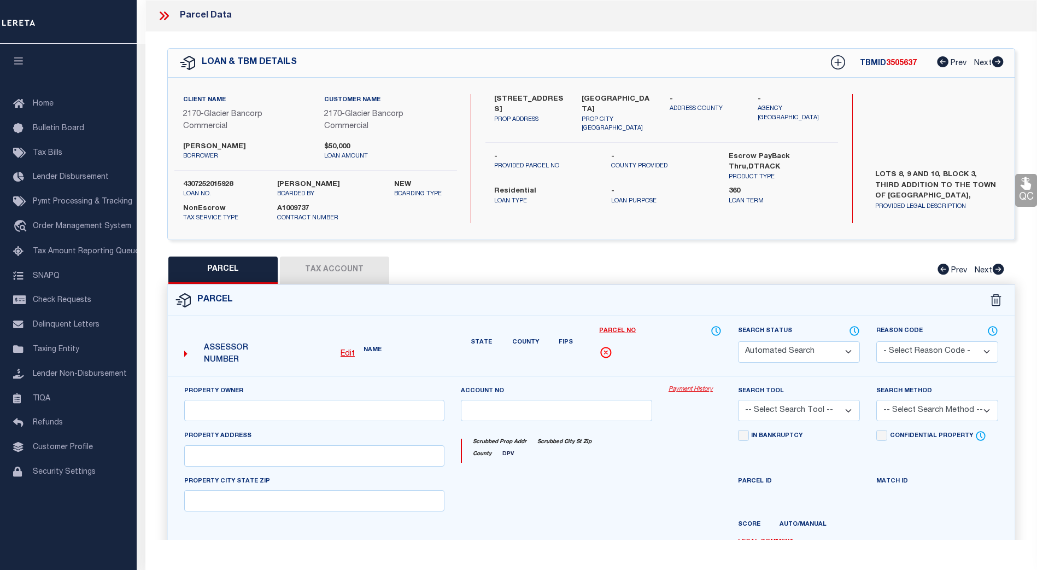
type input "[GEOGRAPHIC_DATA]"
type textarea "LOTS 8,9,10 BLK 3 3RD ADD TO OC"
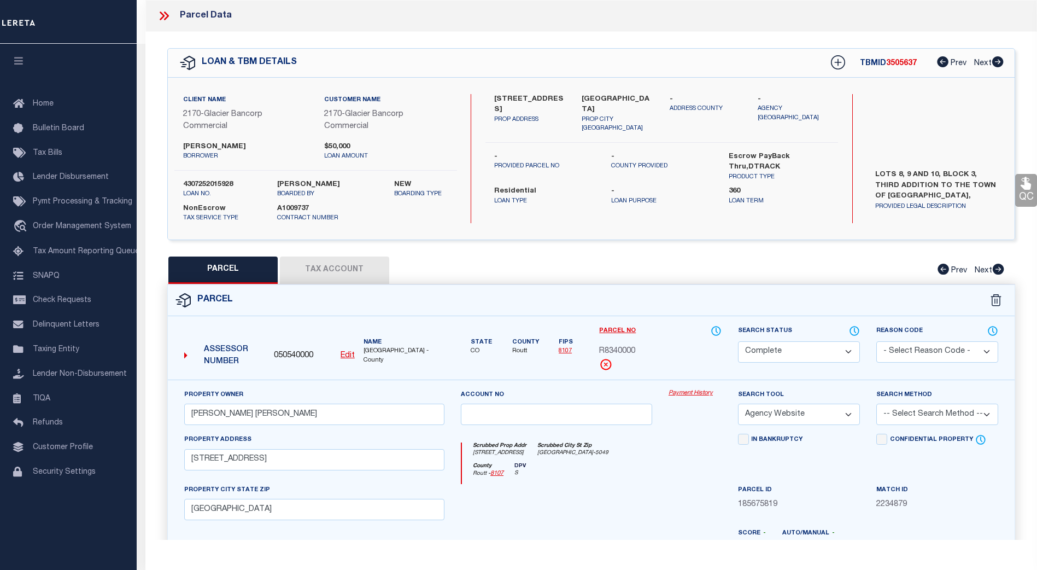
click at [691, 392] on link "Payment History" at bounding box center [695, 393] width 53 height 9
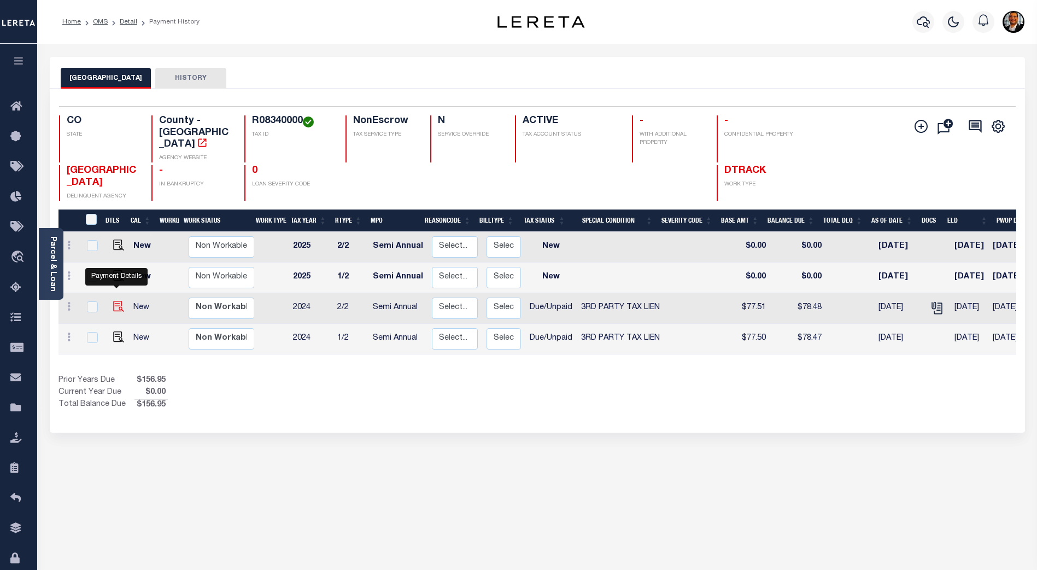
click at [114, 301] on img "" at bounding box center [118, 306] width 11 height 11
checkbox input "true"
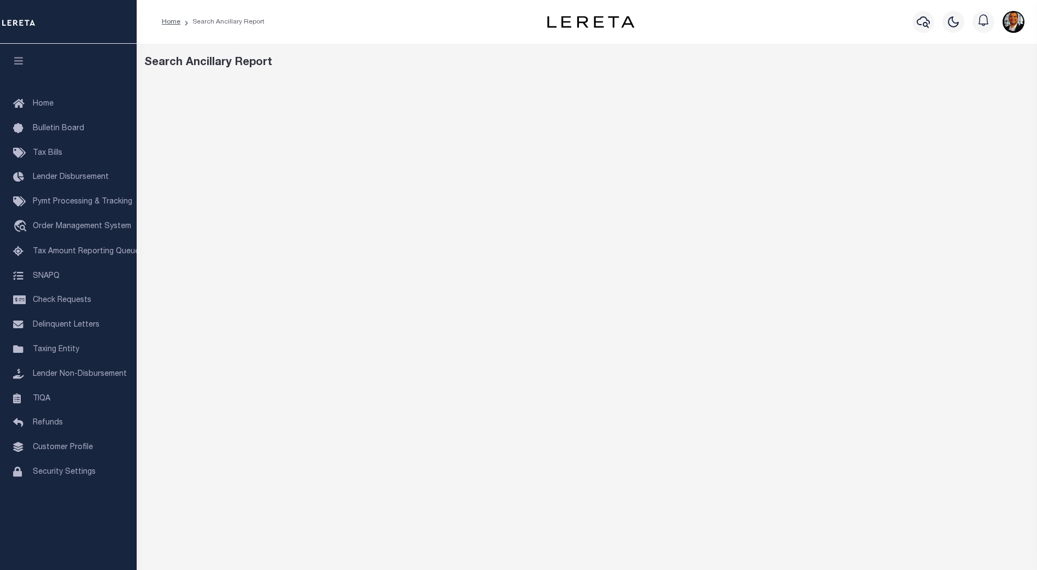
scroll to position [115, 0]
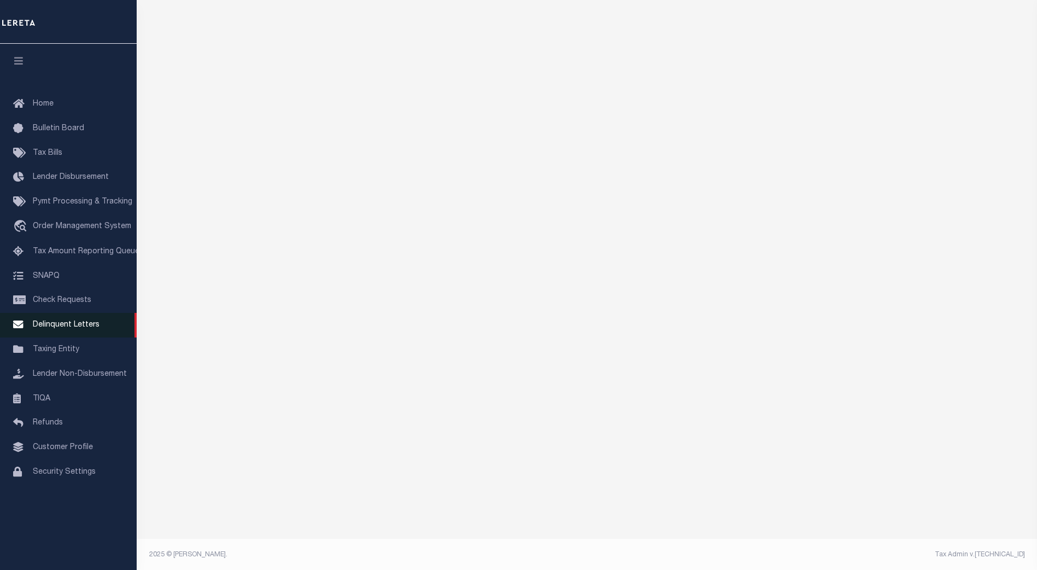
click at [66, 329] on span "Delinquent Letters" at bounding box center [66, 325] width 67 height 8
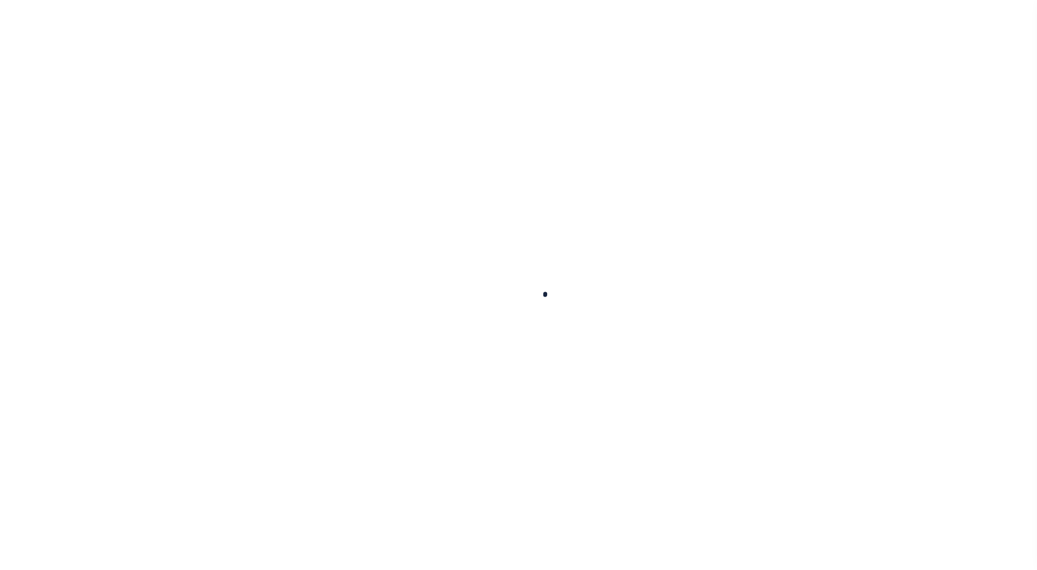
checkbox input "false"
type textarea "Per website there is liens for 2022 & 2023 taxy years. owing IAO $766.93 - ah"
type input "Semi Annual"
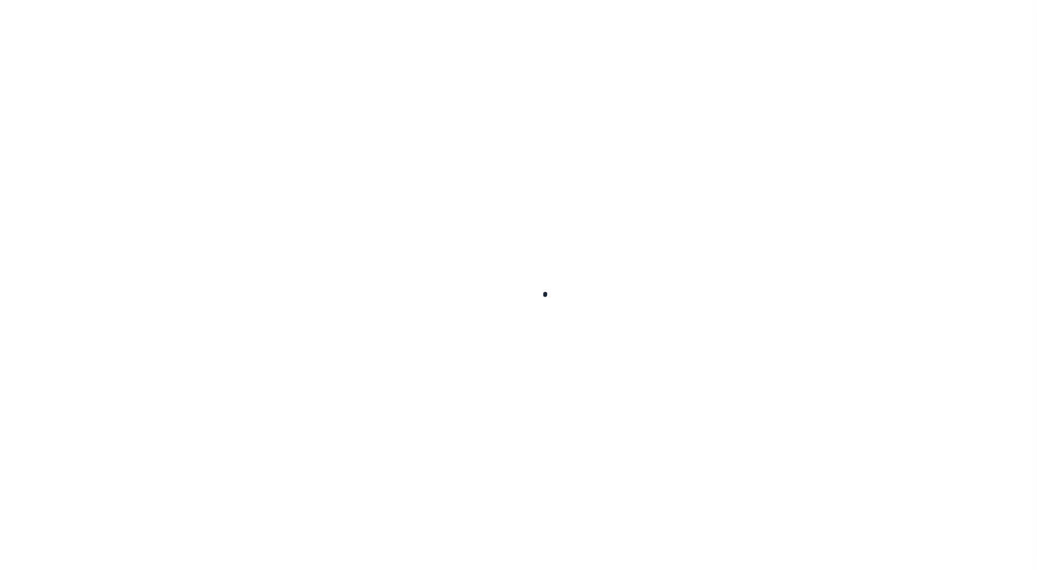
type input "[DATE]"
select select "DUE"
select select "20"
type input "0"
type input "$77.51"
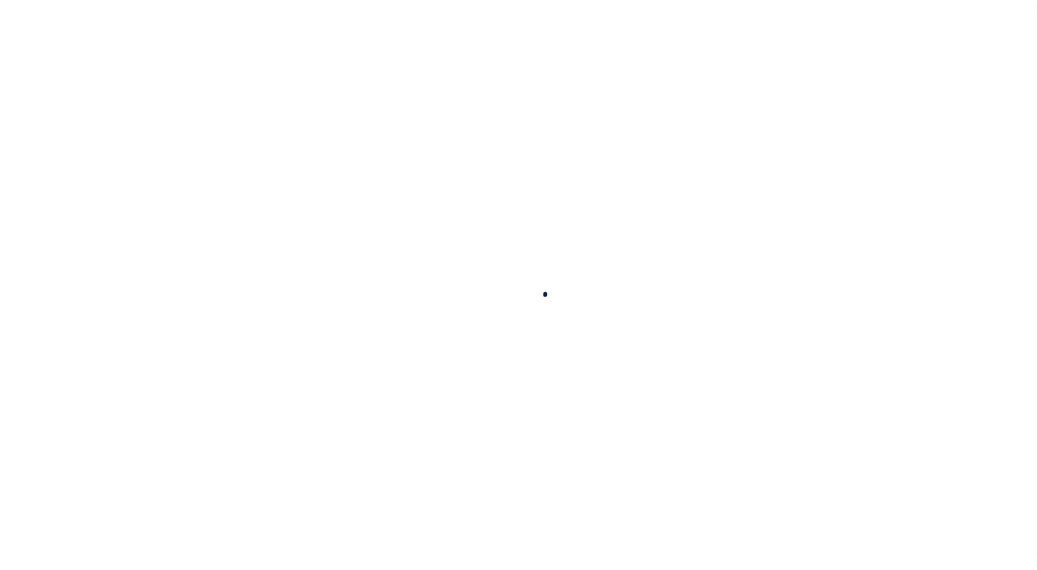
type input "$0.97"
type input "$78.48"
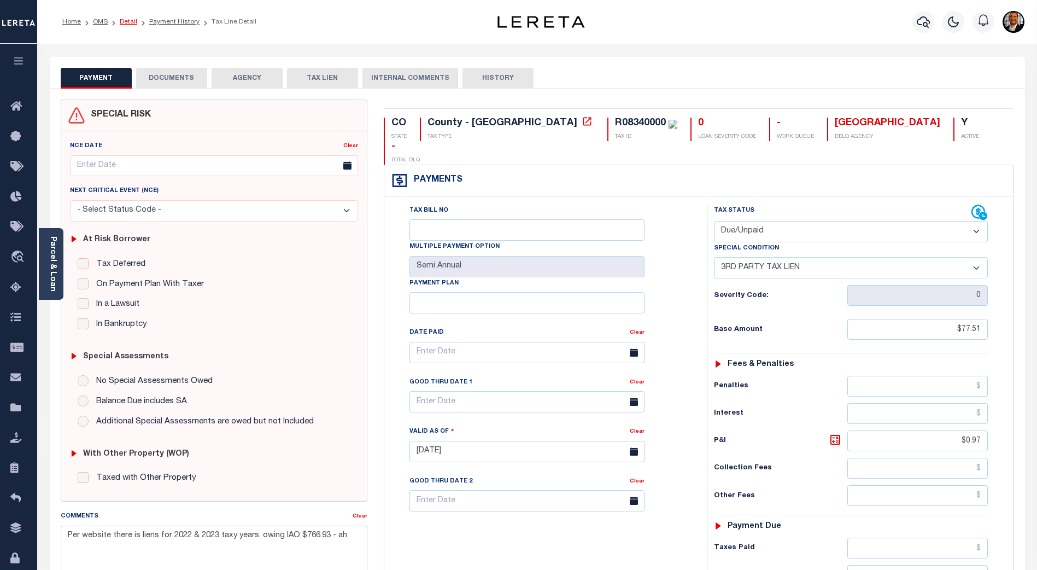
click at [128, 22] on link "Detail" at bounding box center [128, 22] width 17 height 7
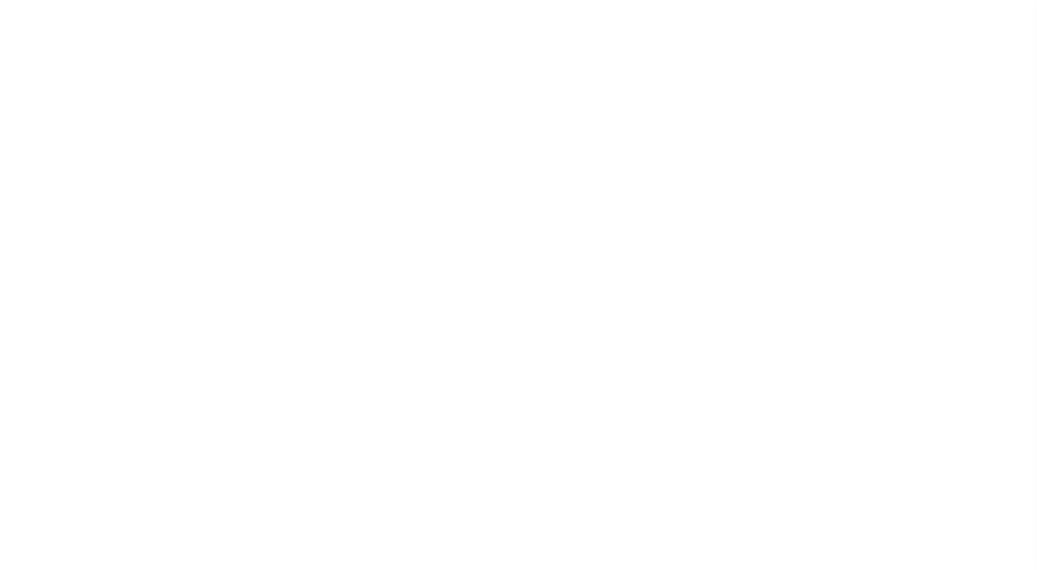
type input "4307252015928"
type input "[PERSON_NAME]"
select select
type input "PO BOX 811"
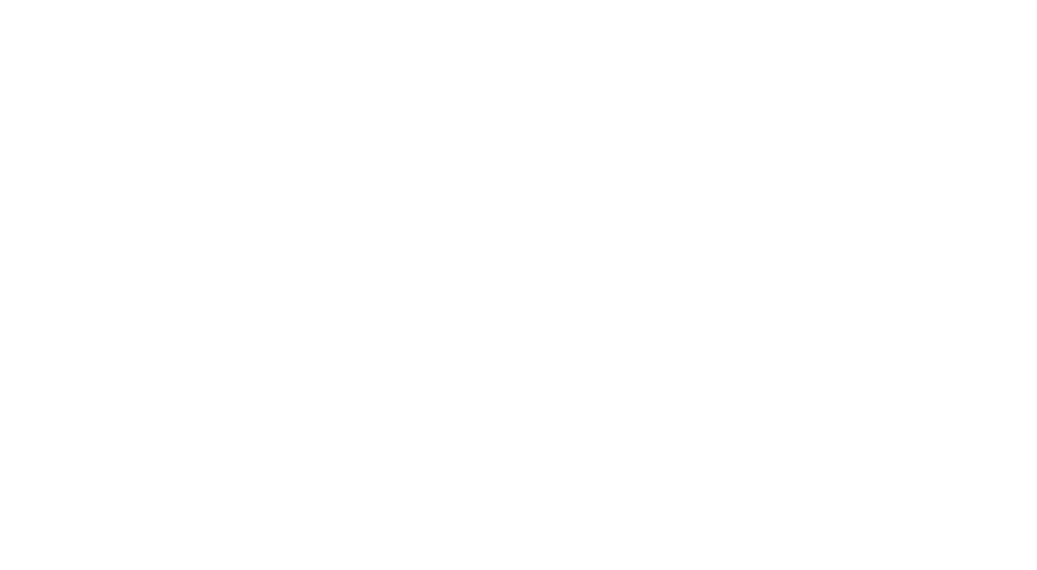
type input "[GEOGRAPHIC_DATA]-0811"
type input "[DATE]"
select select "10"
select select "NonEscrow"
type input "[STREET_ADDRESS]"
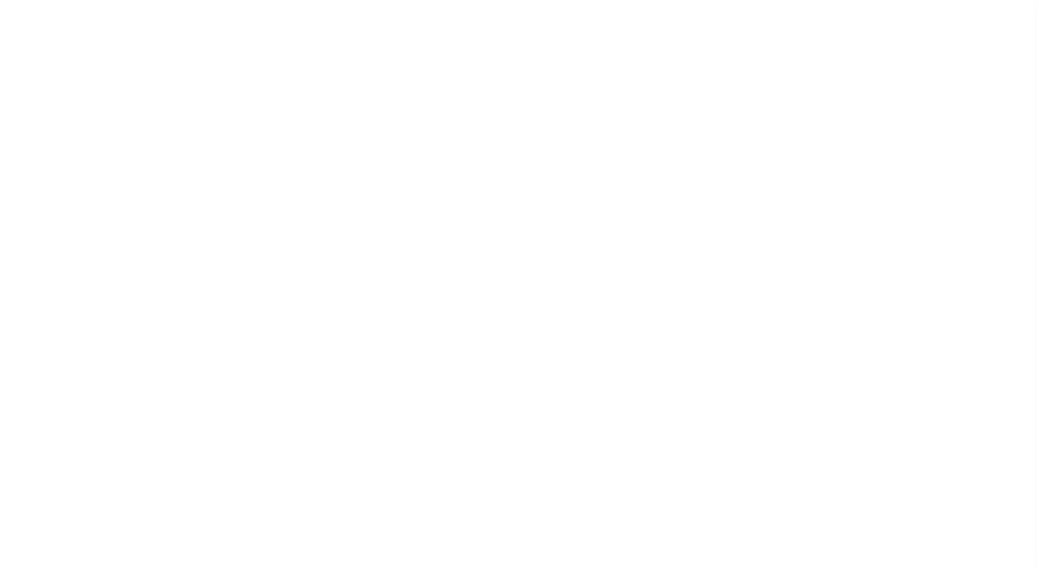
type input "[GEOGRAPHIC_DATA]"
type input "CO"
type textarea "LOTS 8, 9 AND 10, BLOCK 3, THIRD ADDITION TO THE TOWN OF [GEOGRAPHIC_DATA], ACC…"
select select "4580"
select select "2"
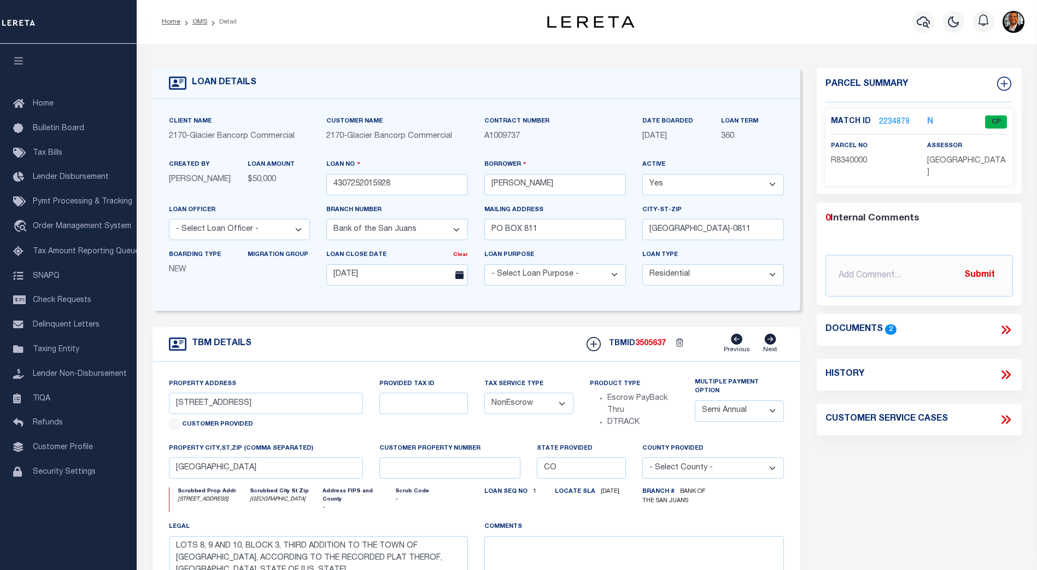
click at [884, 118] on link "2234879" at bounding box center [894, 121] width 31 height 11
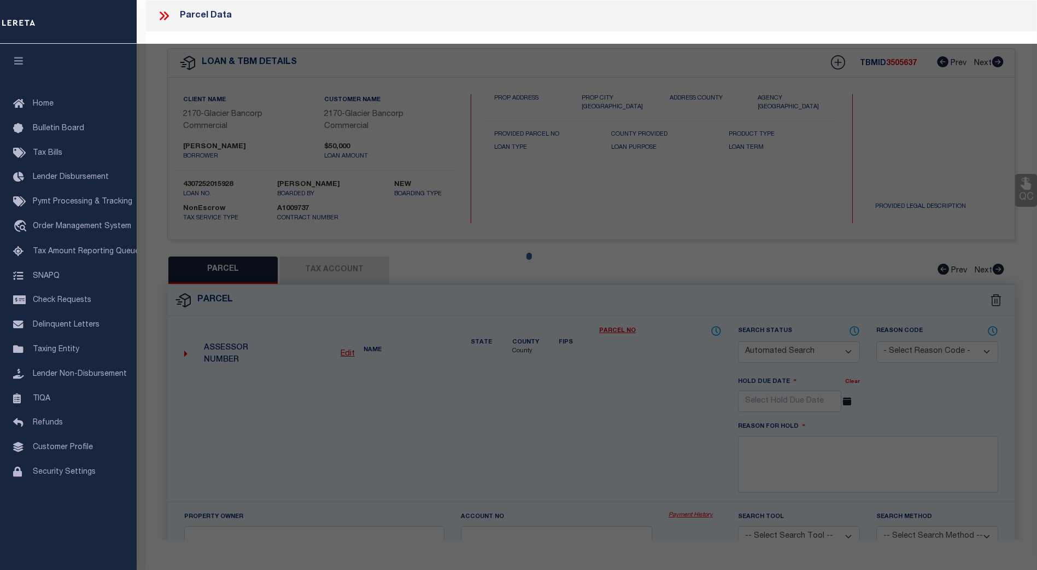
checkbox input "false"
select select "CP"
type input "[PERSON_NAME] [PERSON_NAME]"
select select "AGW"
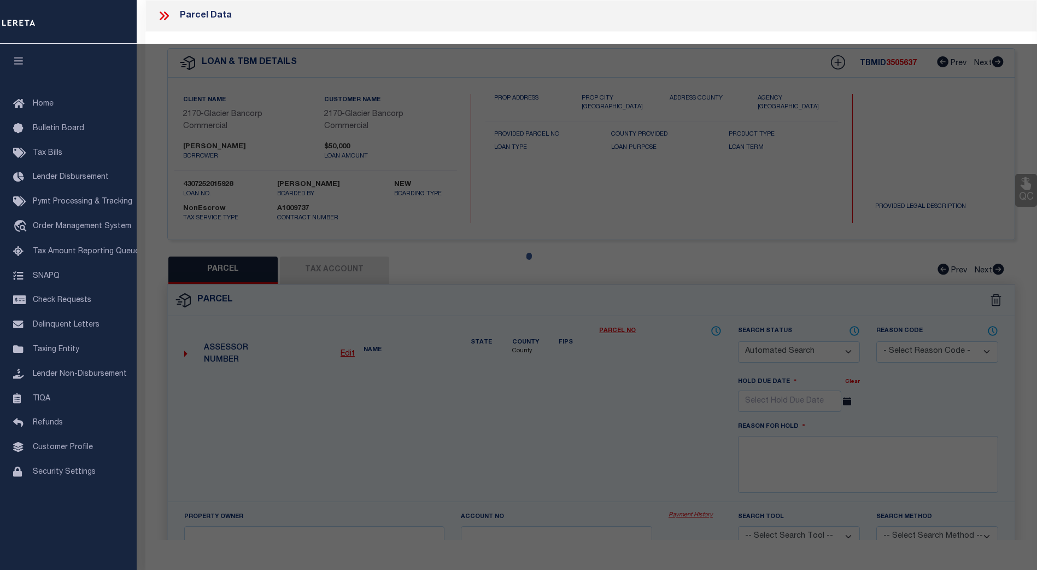
select select
type input "[STREET_ADDRESS]"
type input "[GEOGRAPHIC_DATA]"
type textarea "LOTS 8,9,10 BLK 3 3RD ADD TO OC"
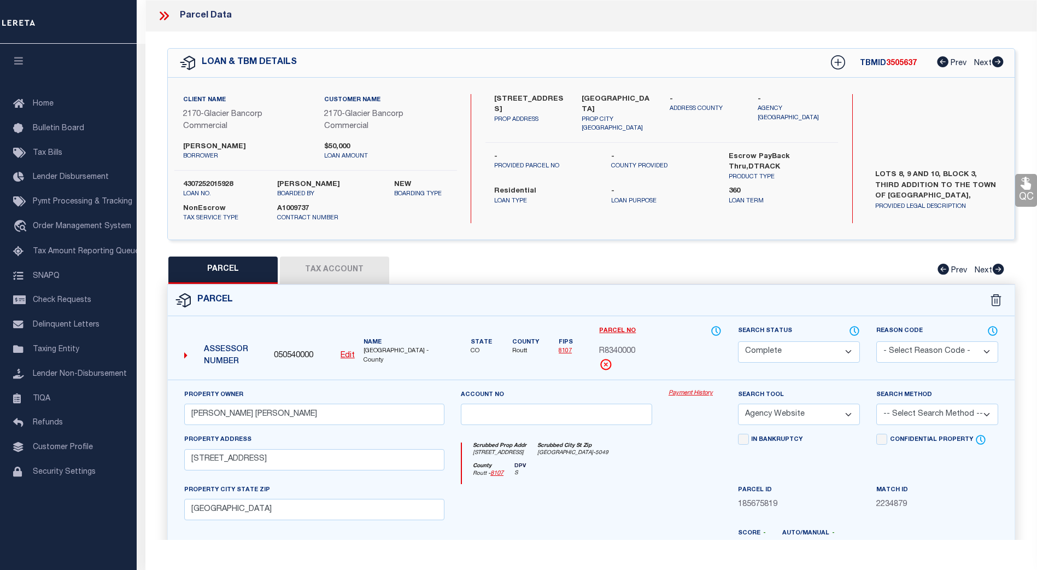
click at [347, 266] on button "Tax Account" at bounding box center [334, 269] width 109 height 27
select select "100"
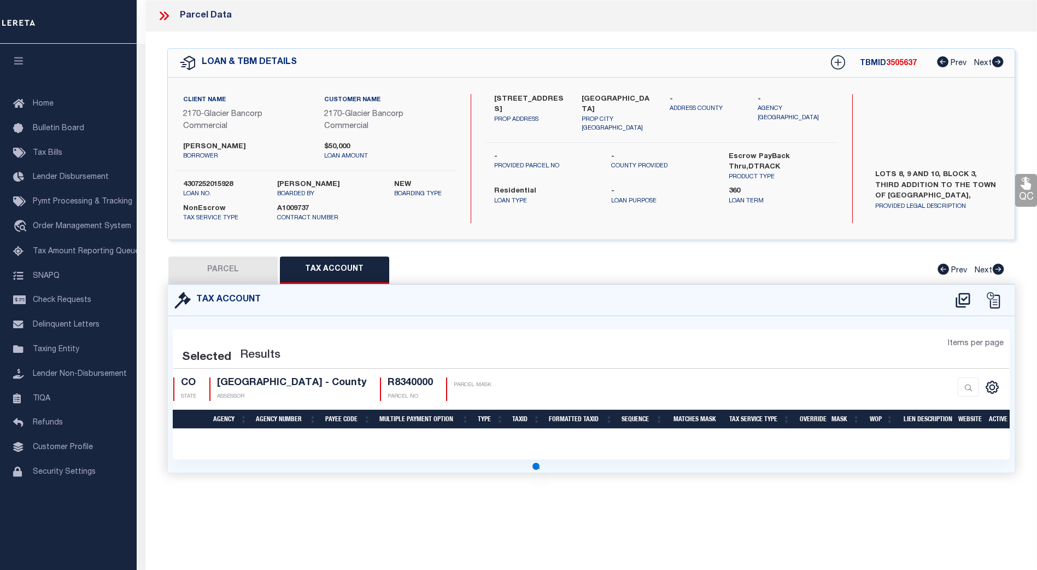
select select "100"
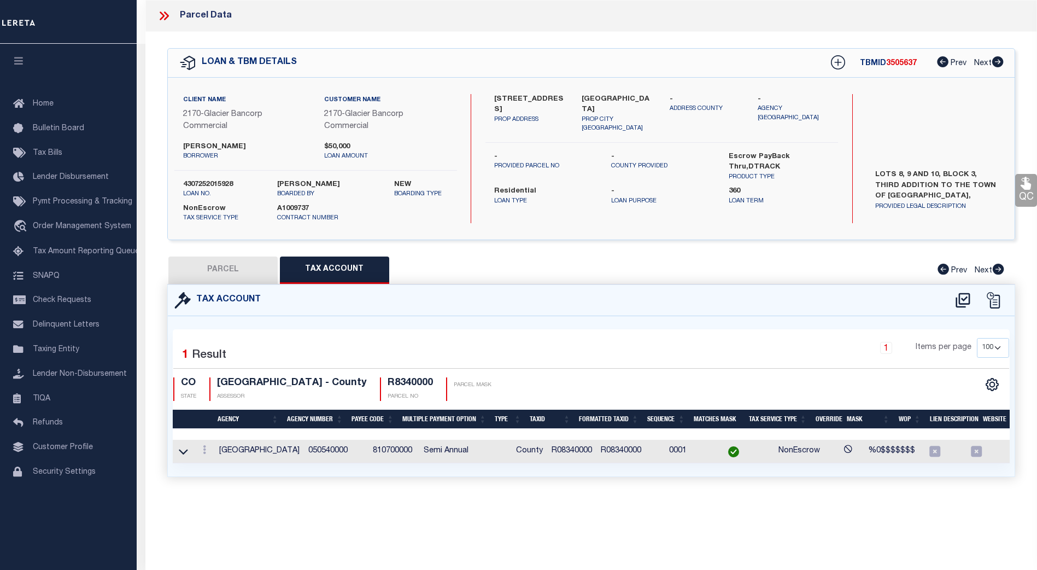
click at [233, 267] on button "PARCEL" at bounding box center [222, 269] width 109 height 27
select select "AS"
select select
checkbox input "false"
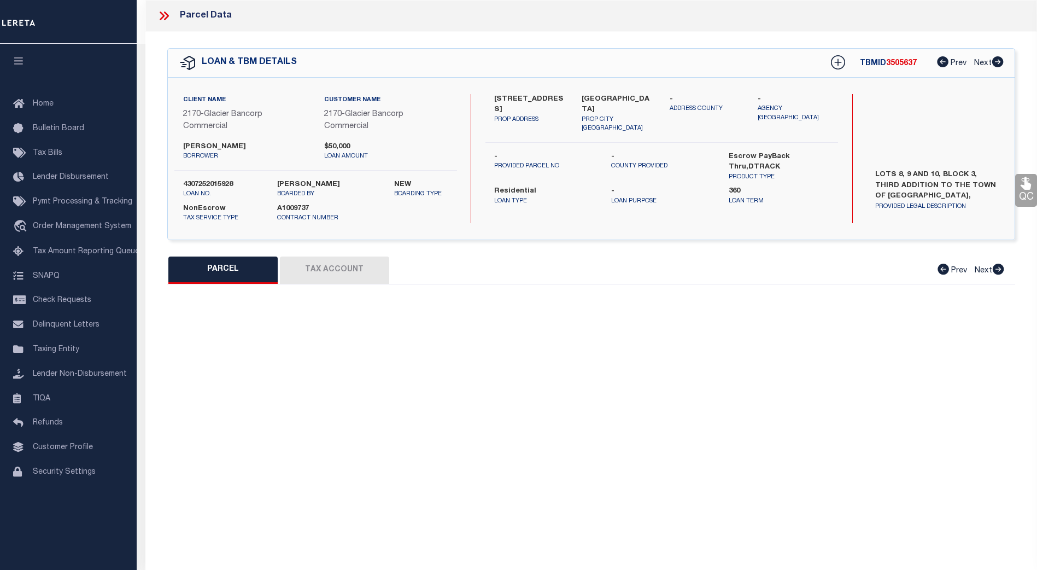
select select "CP"
type input "[PERSON_NAME] [PERSON_NAME]"
select select "AGW"
select select
type input "[STREET_ADDRESS]"
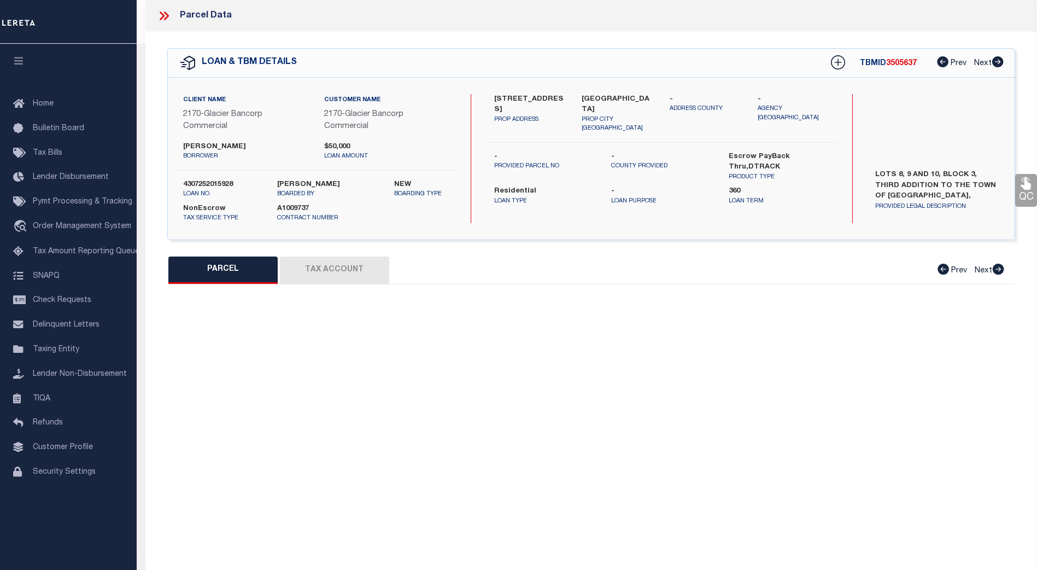
type input "[GEOGRAPHIC_DATA]"
type textarea "LOTS 8,9,10 BLK 3 3RD ADD TO OC"
